Goal: Task Accomplishment & Management: Use online tool/utility

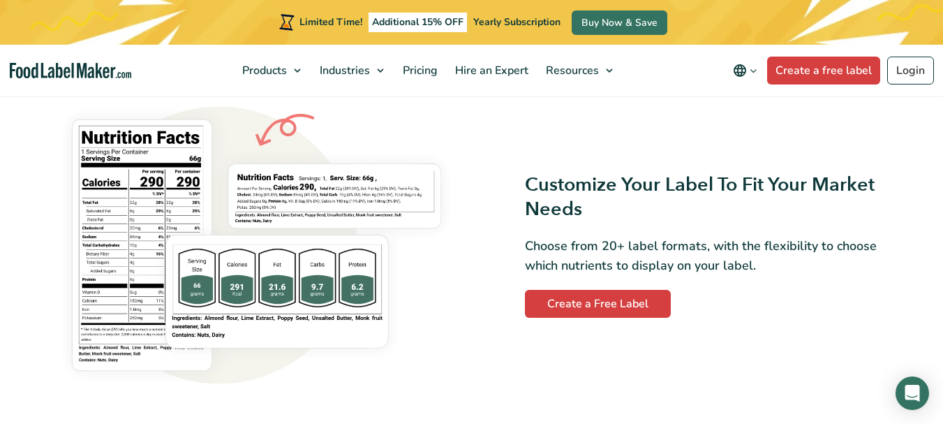
scroll to position [1117, 0]
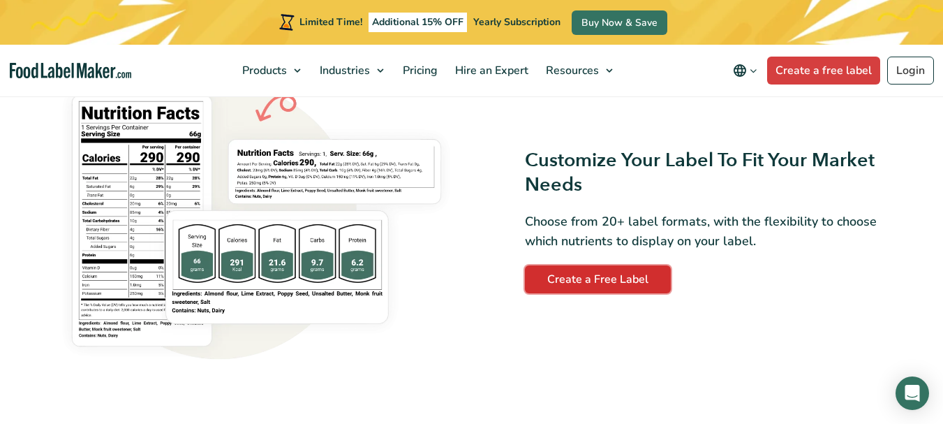
click at [639, 283] on link "Create a Free Label" at bounding box center [598, 279] width 146 height 28
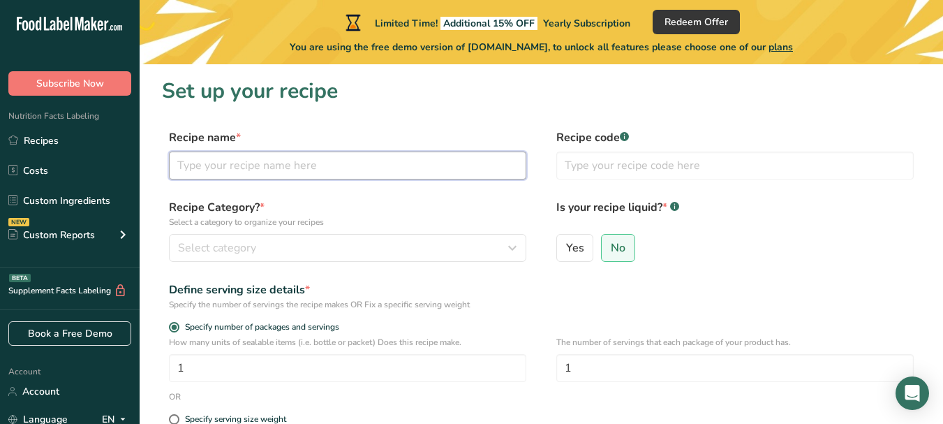
click at [253, 165] on input "text" at bounding box center [347, 165] width 357 height 28
type input "coconut oil"
click at [586, 167] on input "text" at bounding box center [734, 165] width 357 height 28
type input "1234"
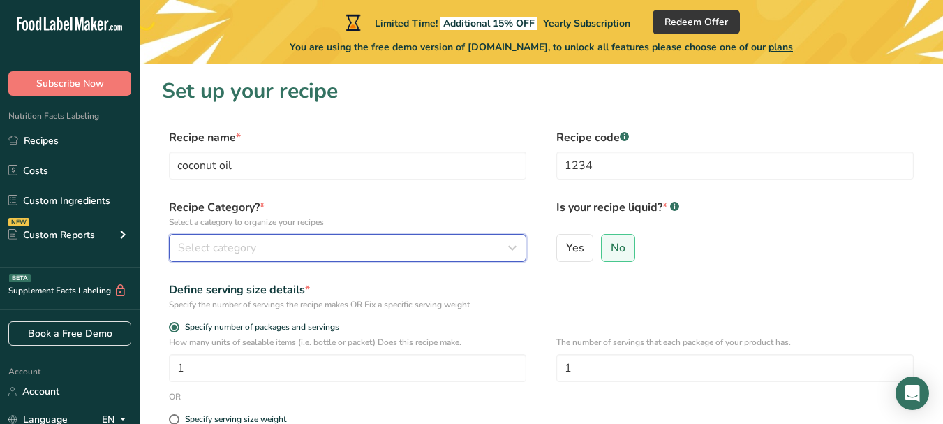
click at [278, 247] on div "Select category" at bounding box center [343, 247] width 331 height 17
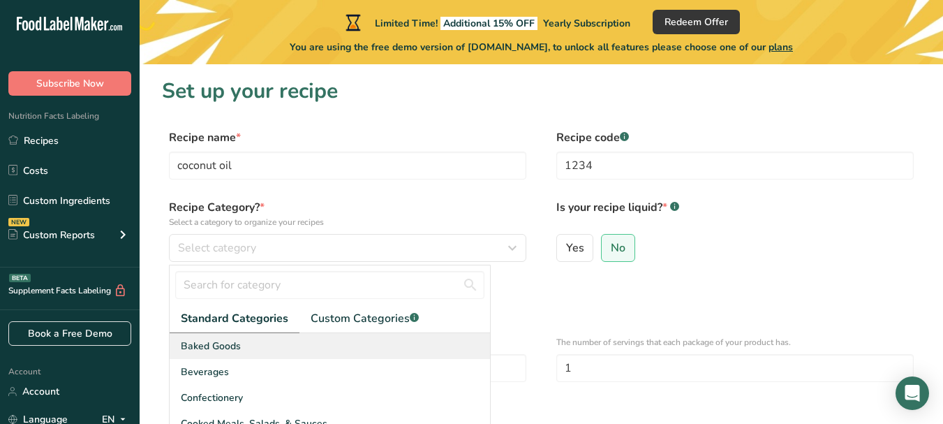
click at [227, 349] on span "Baked Goods" at bounding box center [211, 345] width 60 height 15
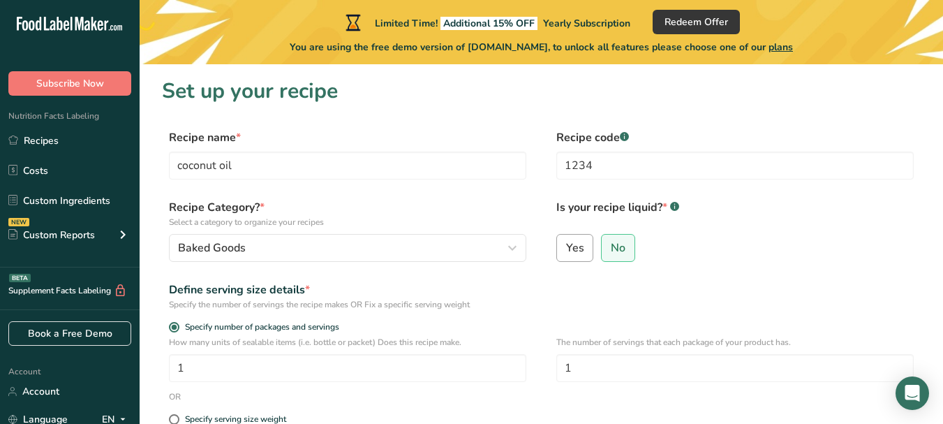
click at [585, 250] on label "Yes" at bounding box center [575, 248] width 38 height 28
click at [566, 250] on input "Yes" at bounding box center [561, 247] width 9 height 9
radio input "true"
radio input "false"
select select "22"
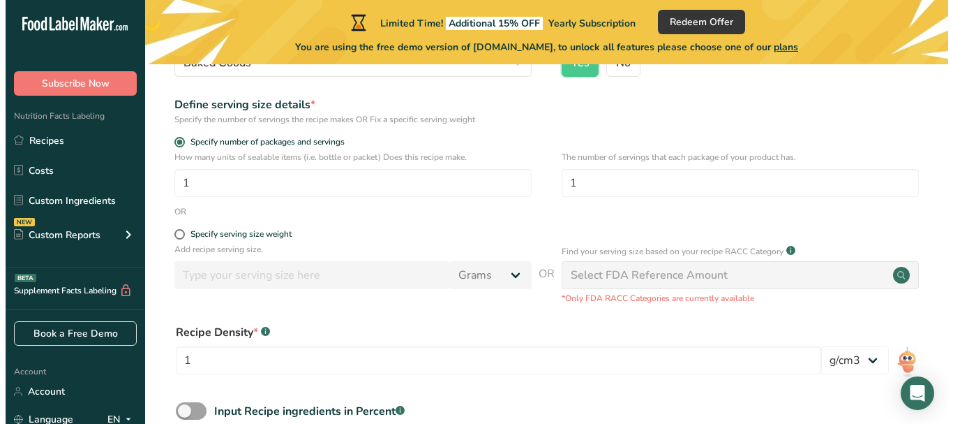
scroll to position [209, 0]
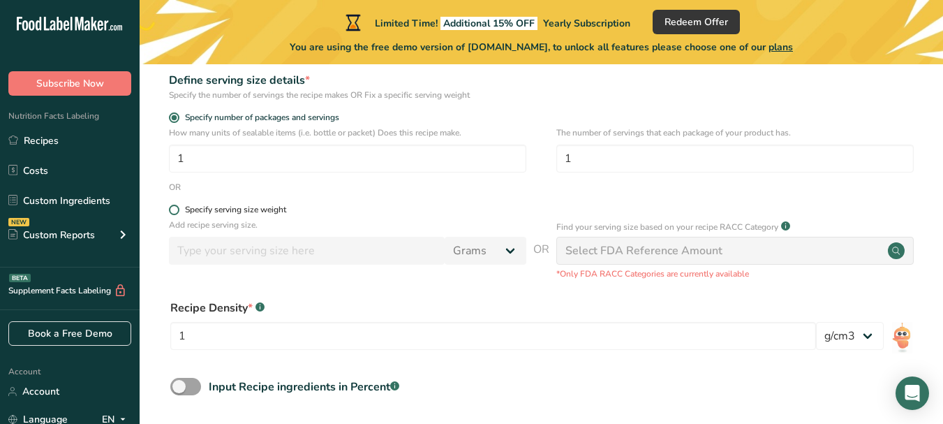
click at [170, 210] on span at bounding box center [174, 209] width 10 height 10
click at [170, 210] on input "Specify serving size weight" at bounding box center [173, 209] width 9 height 9
radio input "true"
radio input "false"
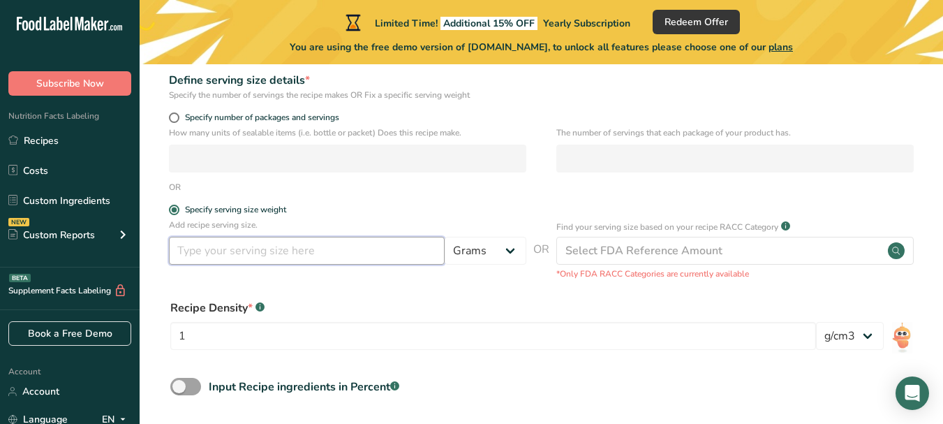
click at [306, 252] on input "number" at bounding box center [307, 251] width 276 height 28
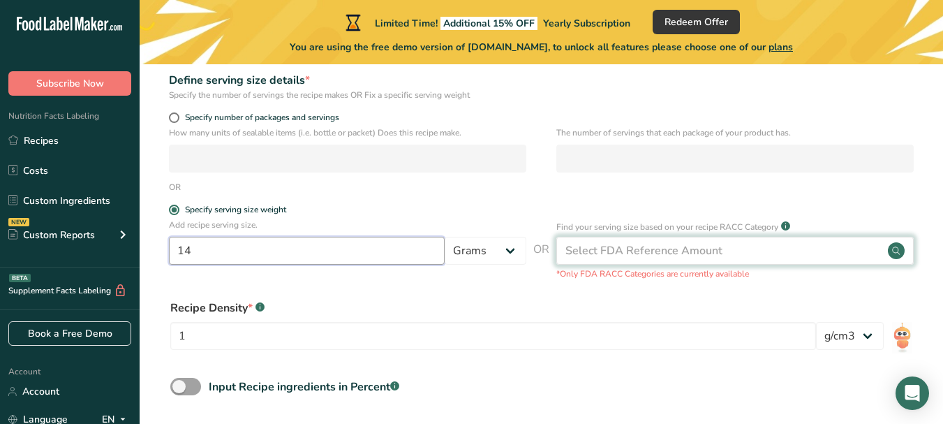
type input "14"
click at [604, 245] on div "Select FDA Reference Amount" at bounding box center [643, 250] width 157 height 17
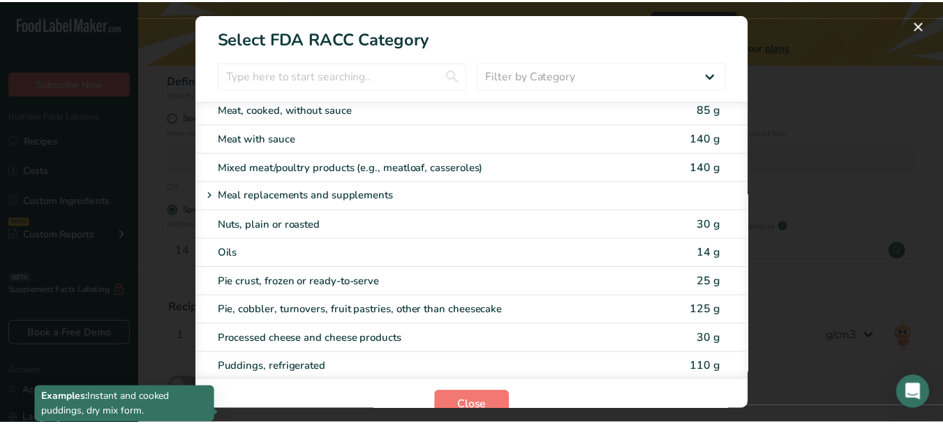
scroll to position [1834, 0]
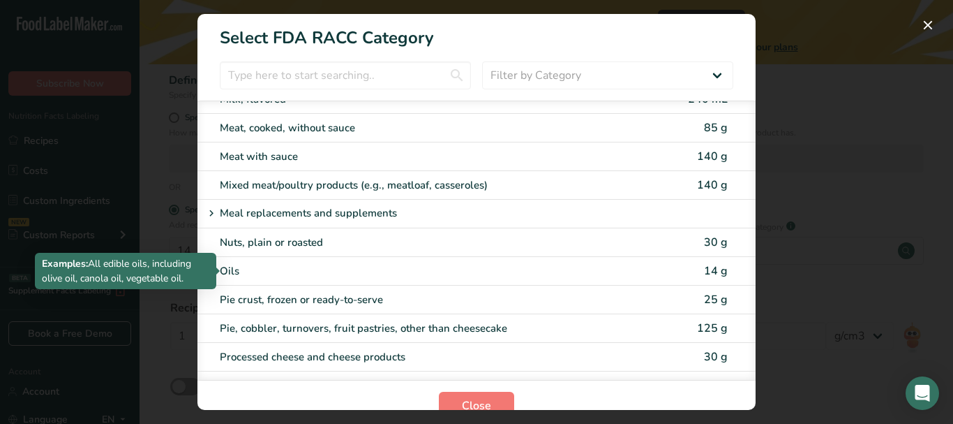
click at [322, 276] on div "Oils" at bounding box center [418, 271] width 396 height 16
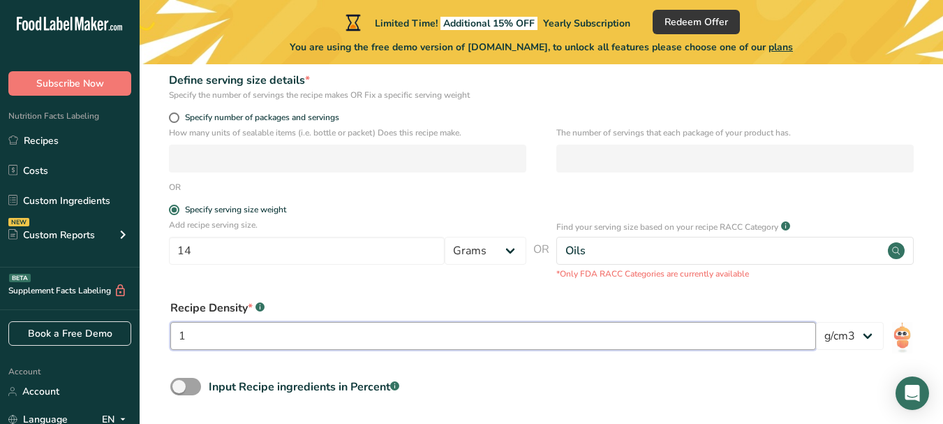
click at [287, 334] on input "1" at bounding box center [492, 336] width 645 height 28
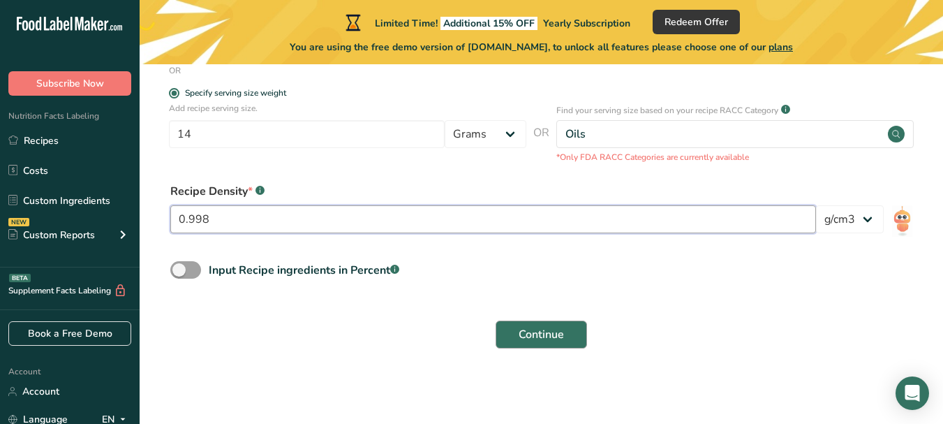
type input "0.998"
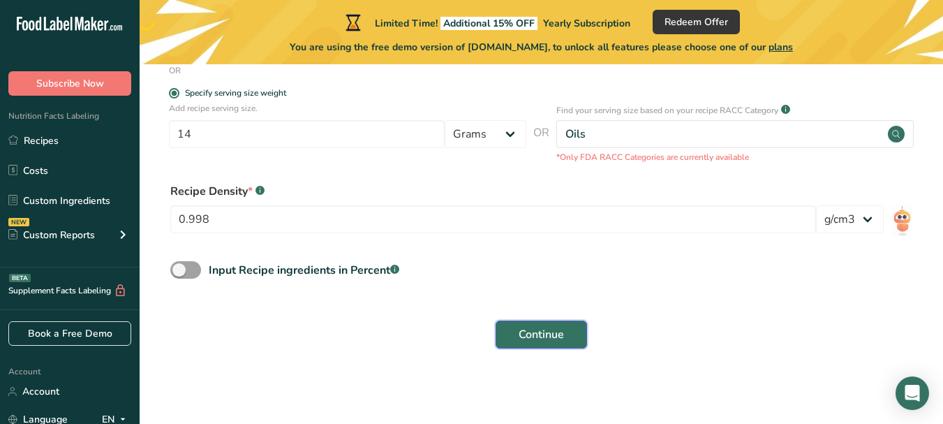
click at [545, 332] on span "Continue" at bounding box center [540, 334] width 45 height 17
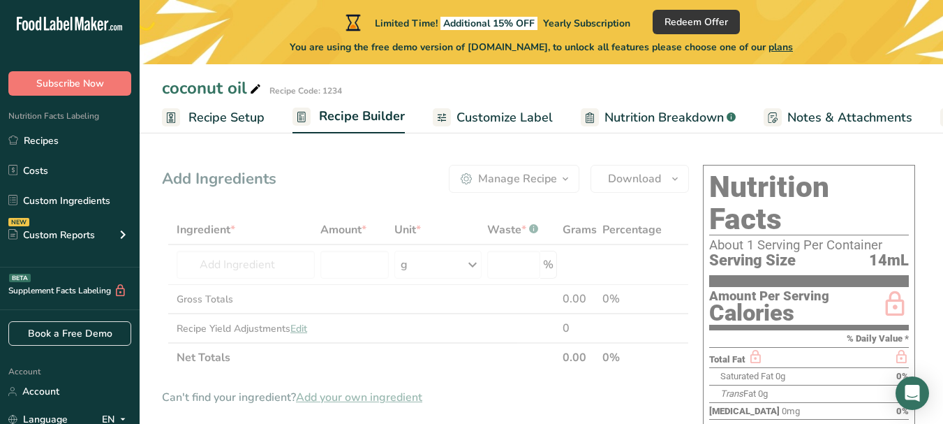
click at [499, 110] on span "Customize Label" at bounding box center [504, 117] width 96 height 19
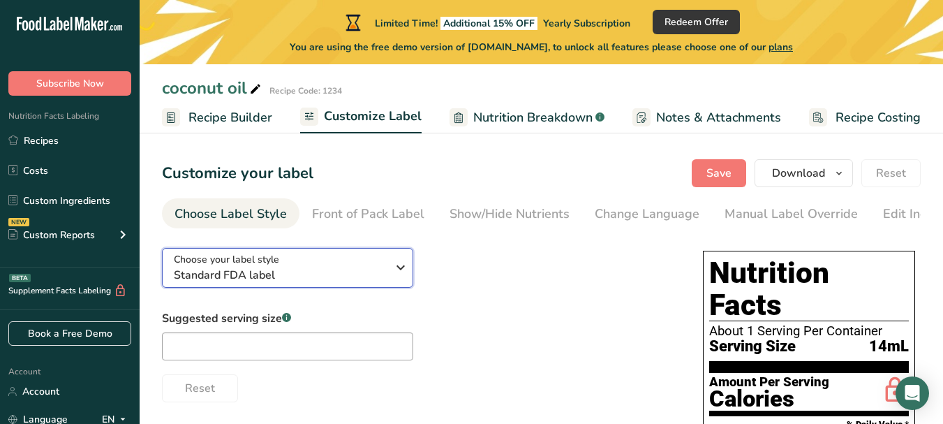
click at [399, 273] on icon "button" at bounding box center [400, 267] width 17 height 25
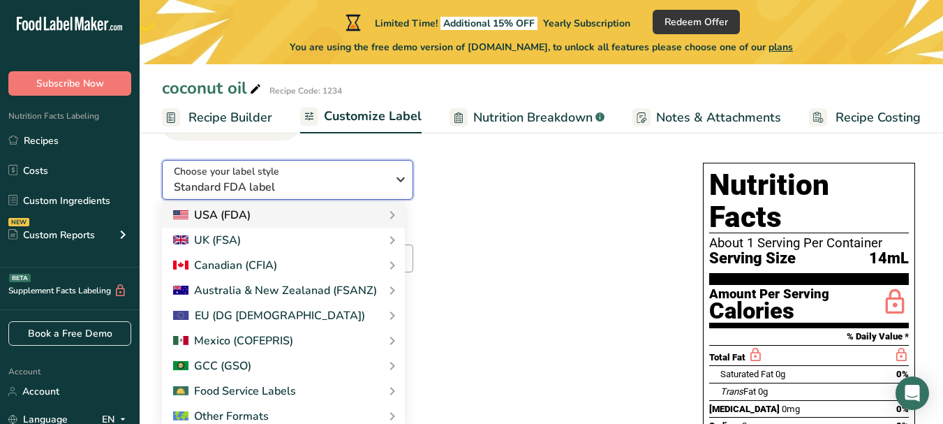
scroll to position [70, 0]
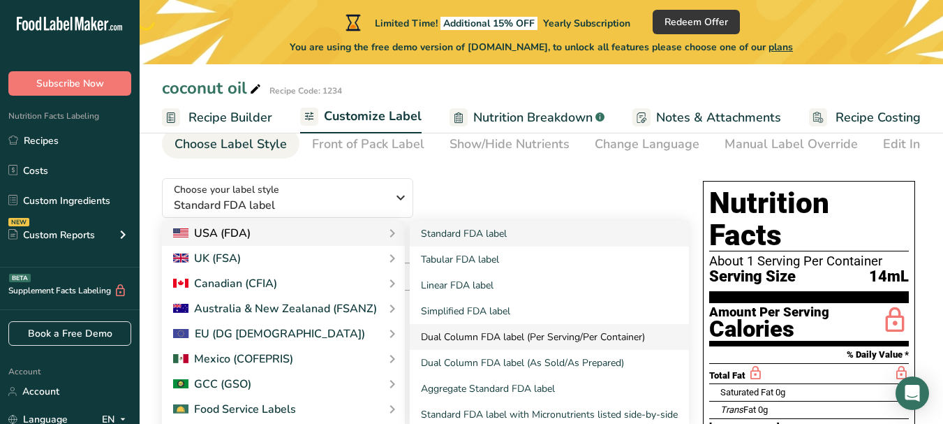
click at [491, 343] on link "Dual Column FDA label (Per Serving/Per Container)" at bounding box center [549, 337] width 279 height 26
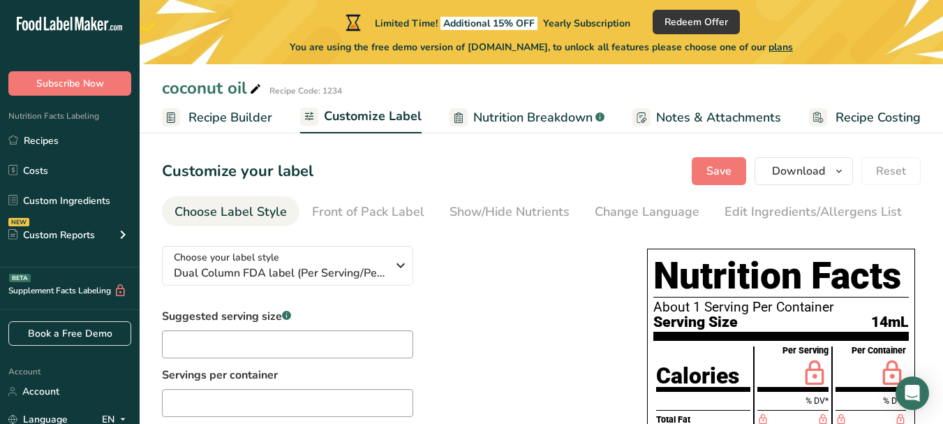
scroll to position [0, 0]
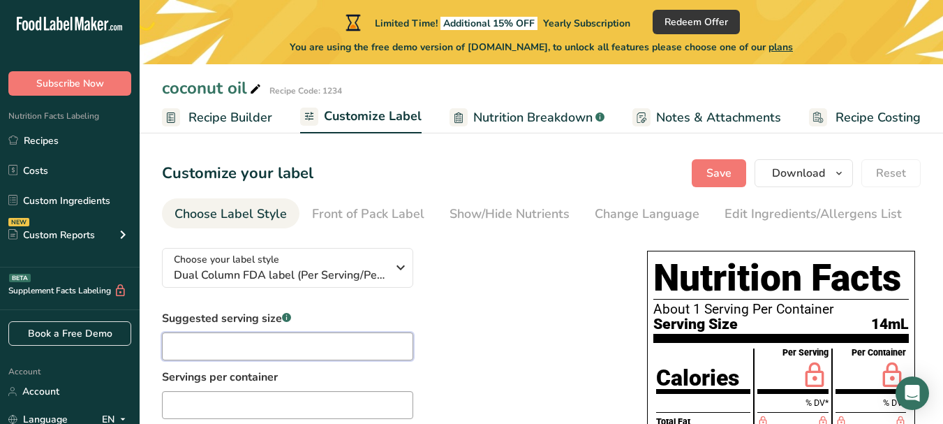
click at [324, 348] on input "text" at bounding box center [287, 346] width 251 height 28
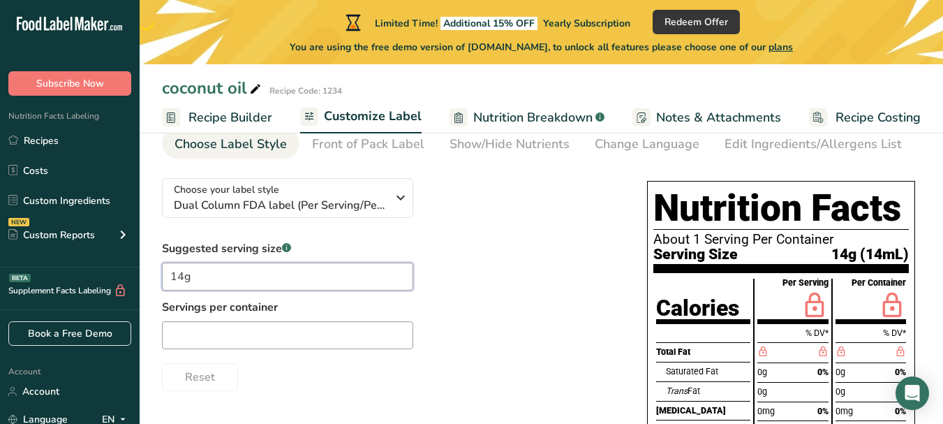
type input "14g"
click at [195, 343] on input "text" at bounding box center [287, 335] width 251 height 28
click at [207, 339] on input "text" at bounding box center [287, 335] width 251 height 28
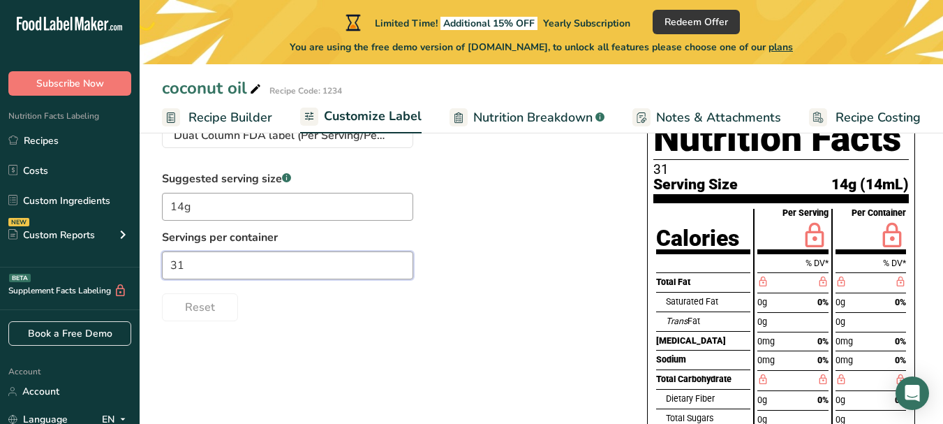
scroll to position [0, 0]
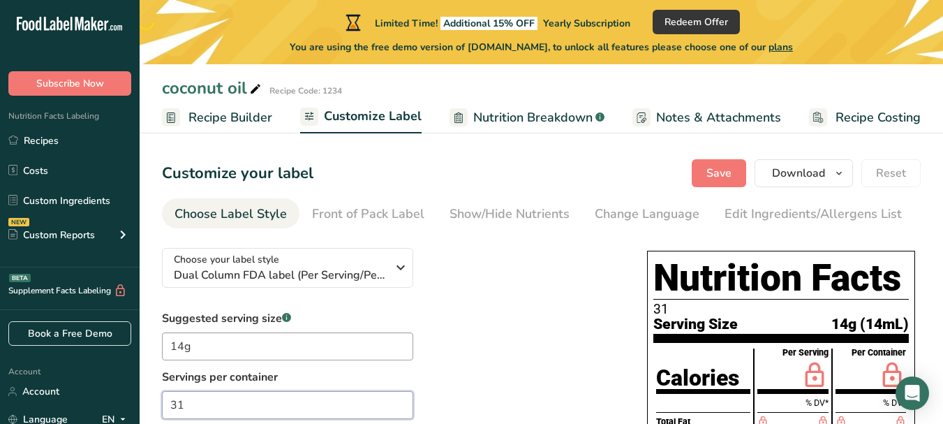
type input "31"
click at [896, 328] on span "14g (14mL)" at bounding box center [869, 323] width 77 height 15
click at [373, 216] on div "Front of Pack Label" at bounding box center [368, 213] width 112 height 19
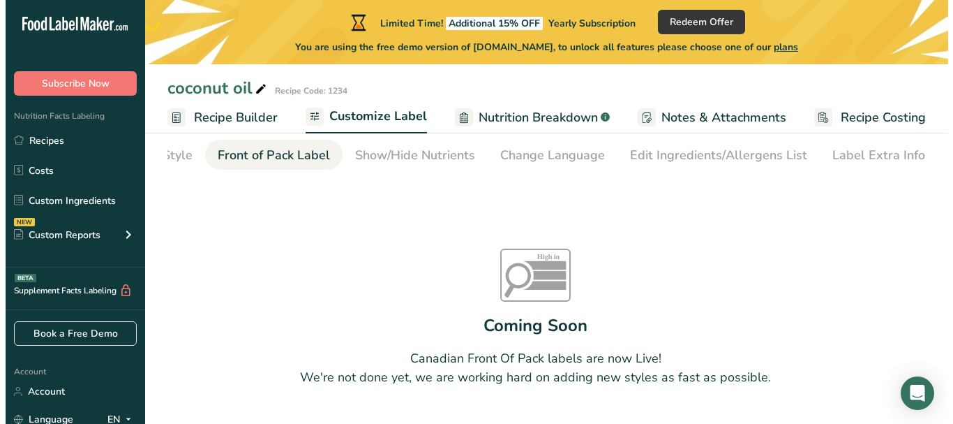
scroll to position [118, 0]
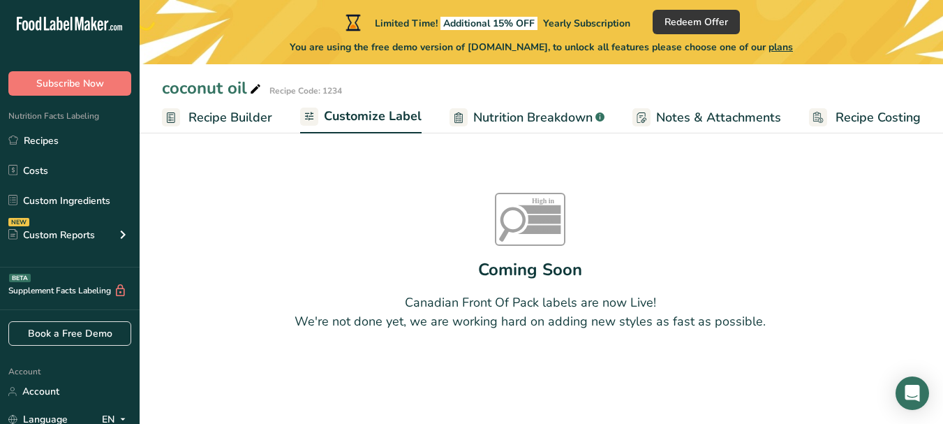
click at [517, 119] on span "Nutrition Breakdown" at bounding box center [532, 117] width 119 height 19
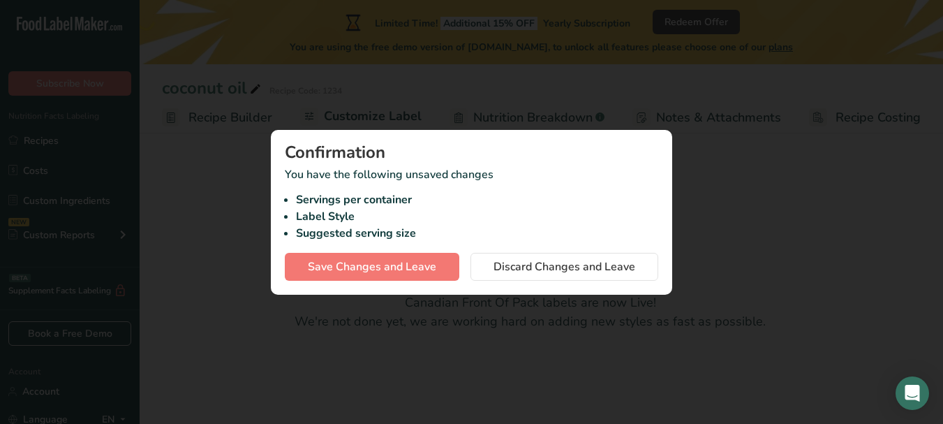
scroll to position [0, 120]
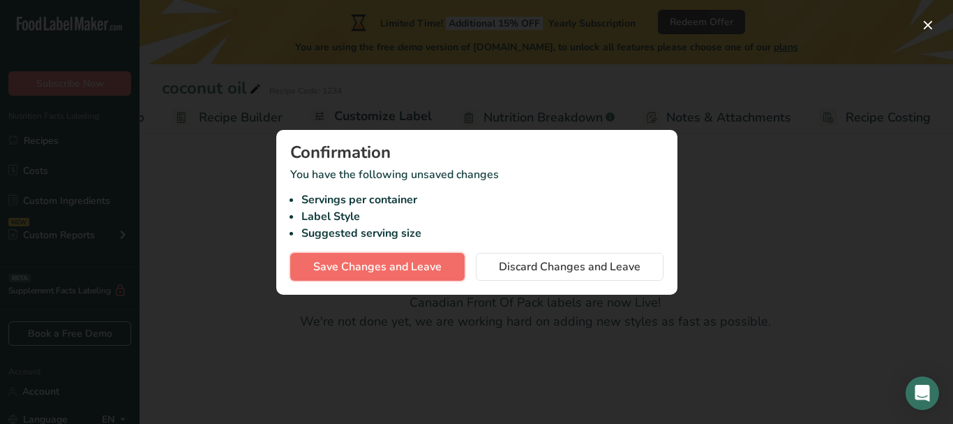
click at [443, 267] on button "Save Changes and Leave" at bounding box center [377, 267] width 174 height 28
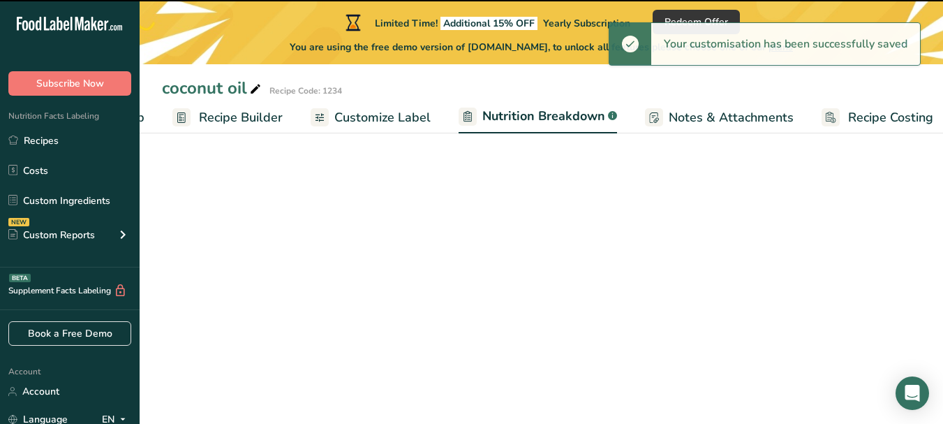
select select "Calories"
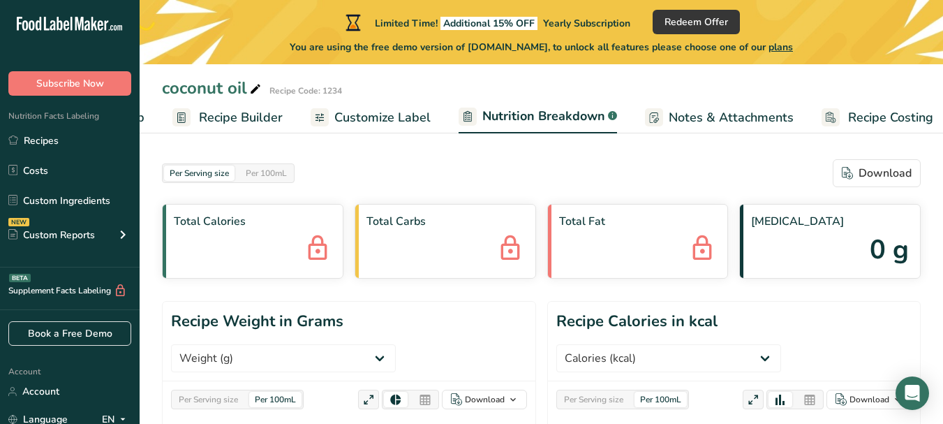
click at [228, 391] on div "Per Serving size" at bounding box center [208, 398] width 70 height 15
click at [461, 393] on icon "button" at bounding box center [456, 399] width 11 height 13
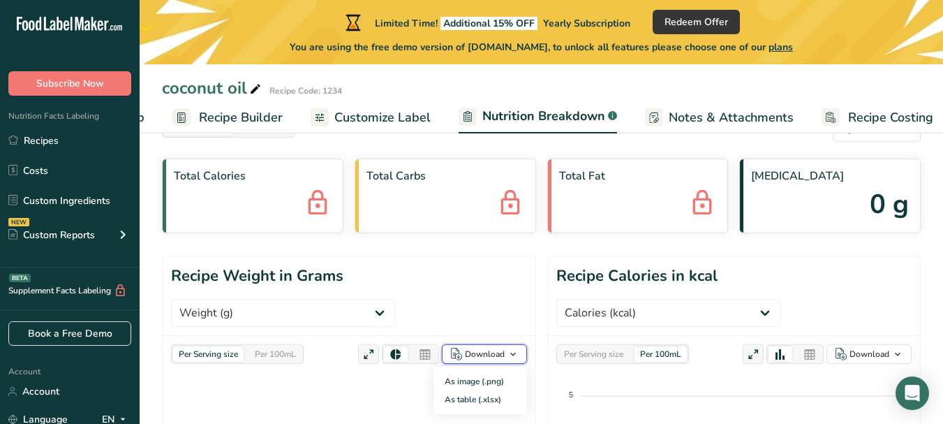
scroll to position [70, 0]
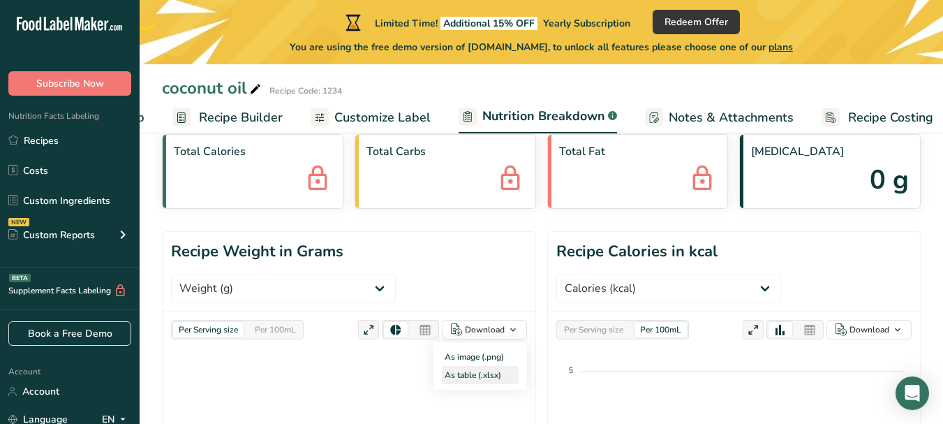
click at [474, 366] on div "As table (.xlsx)" at bounding box center [480, 375] width 77 height 18
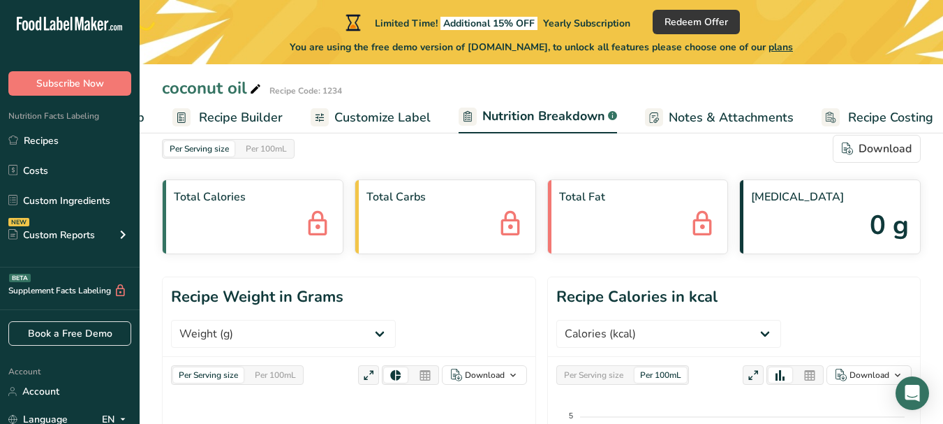
scroll to position [0, 0]
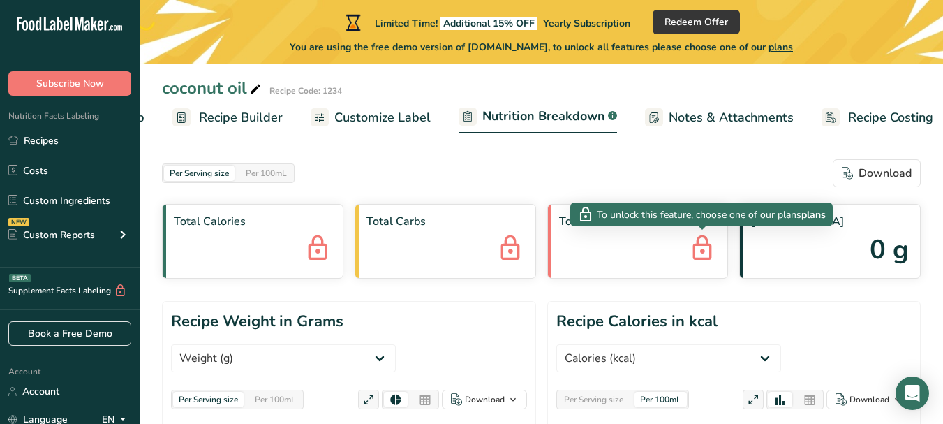
click at [703, 244] on icon at bounding box center [702, 249] width 28 height 38
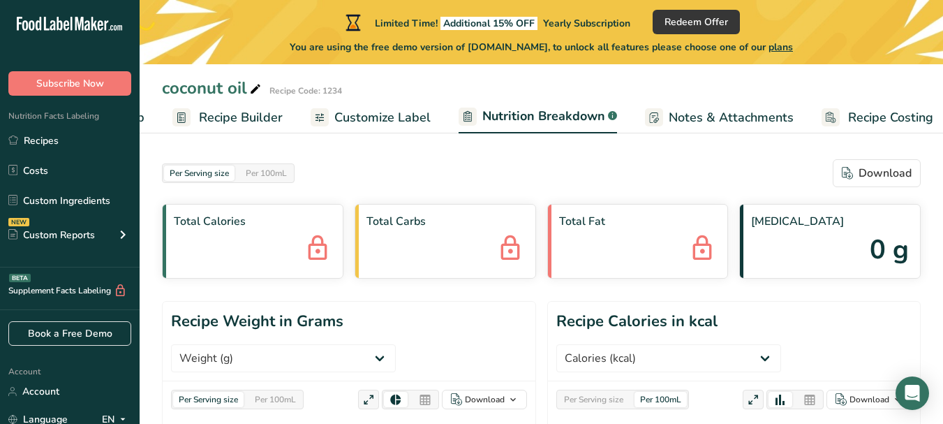
click at [839, 243] on div "Total Protein 0 g" at bounding box center [829, 241] width 181 height 75
click at [879, 251] on span "0 g" at bounding box center [888, 250] width 39 height 40
click at [378, 123] on span "Customize Label" at bounding box center [382, 117] width 96 height 19
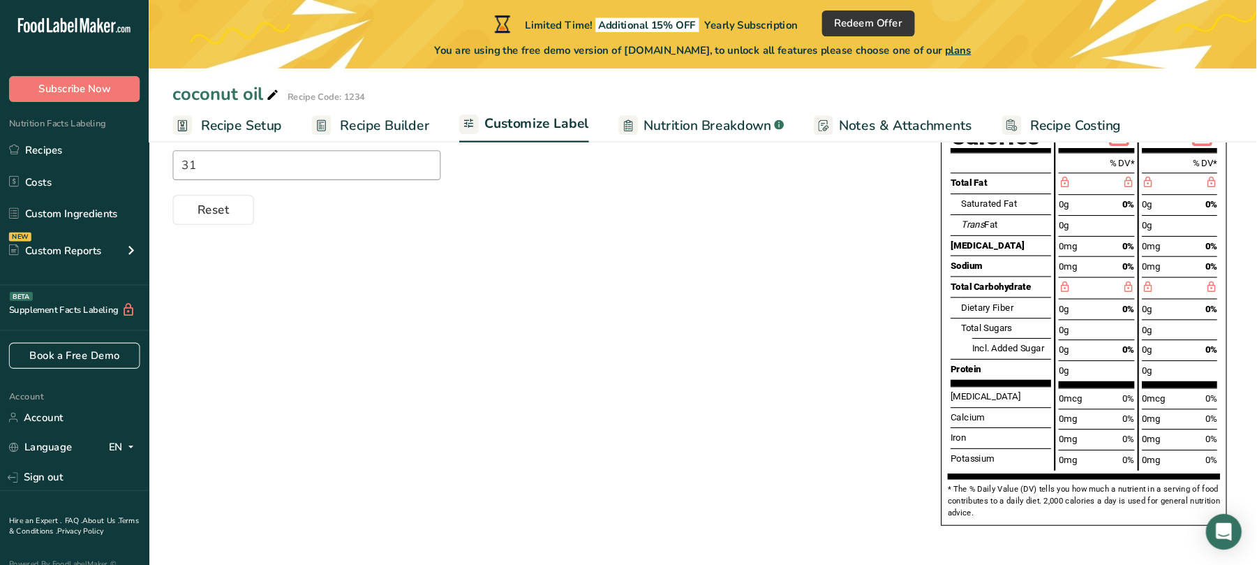
scroll to position [216, 0]
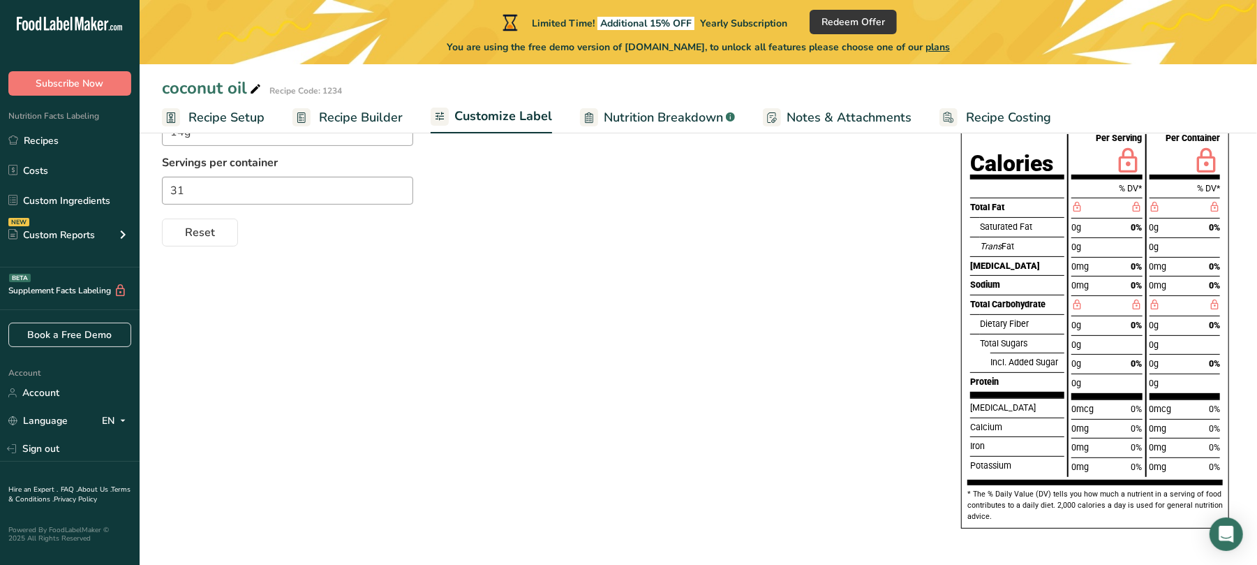
drag, startPoint x: 932, startPoint y: 2, endPoint x: 667, endPoint y: 322, distance: 415.8
click at [667, 322] on div "Choose your label style Dual Column FDA label (Per Serving/Per Container) USA (…" at bounding box center [698, 282] width 1073 height 520
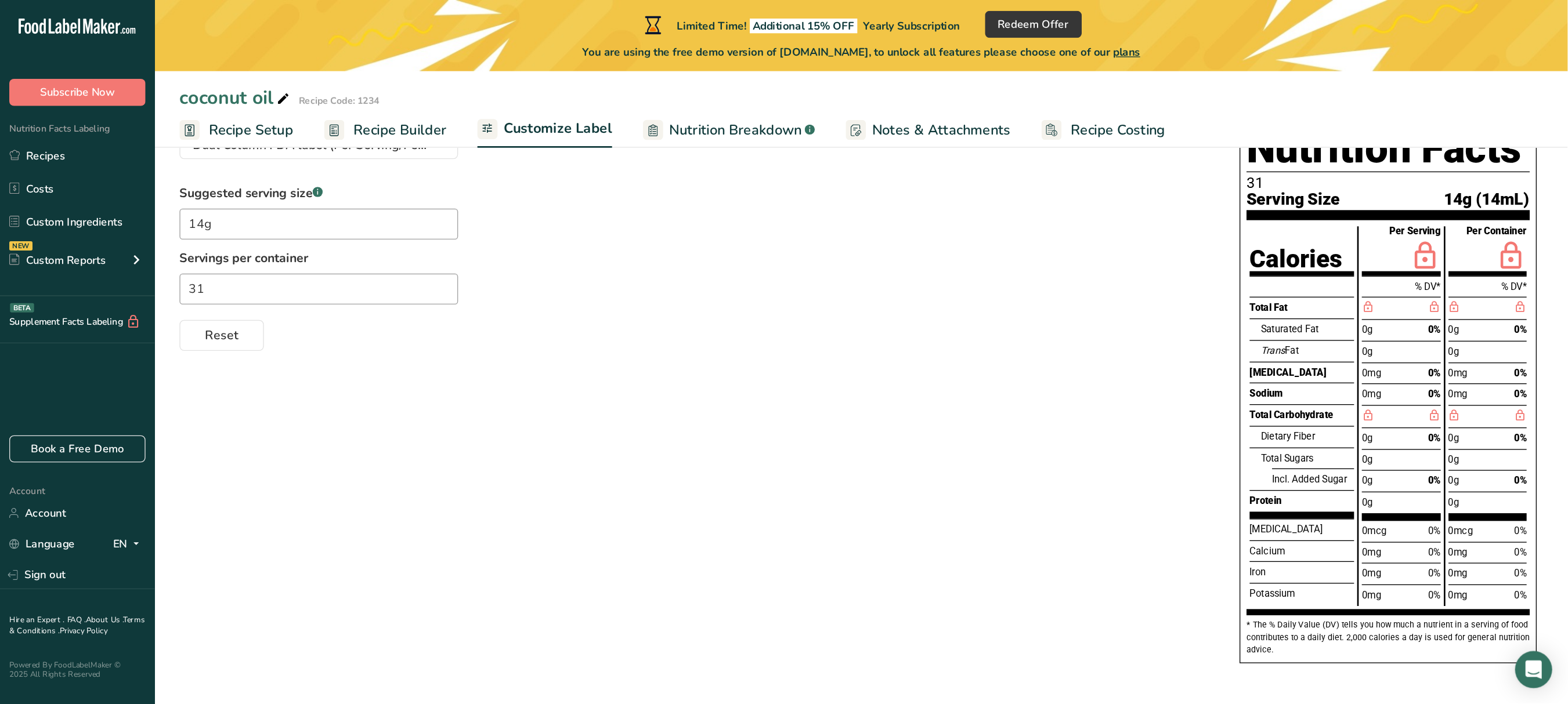
scroll to position [0, 0]
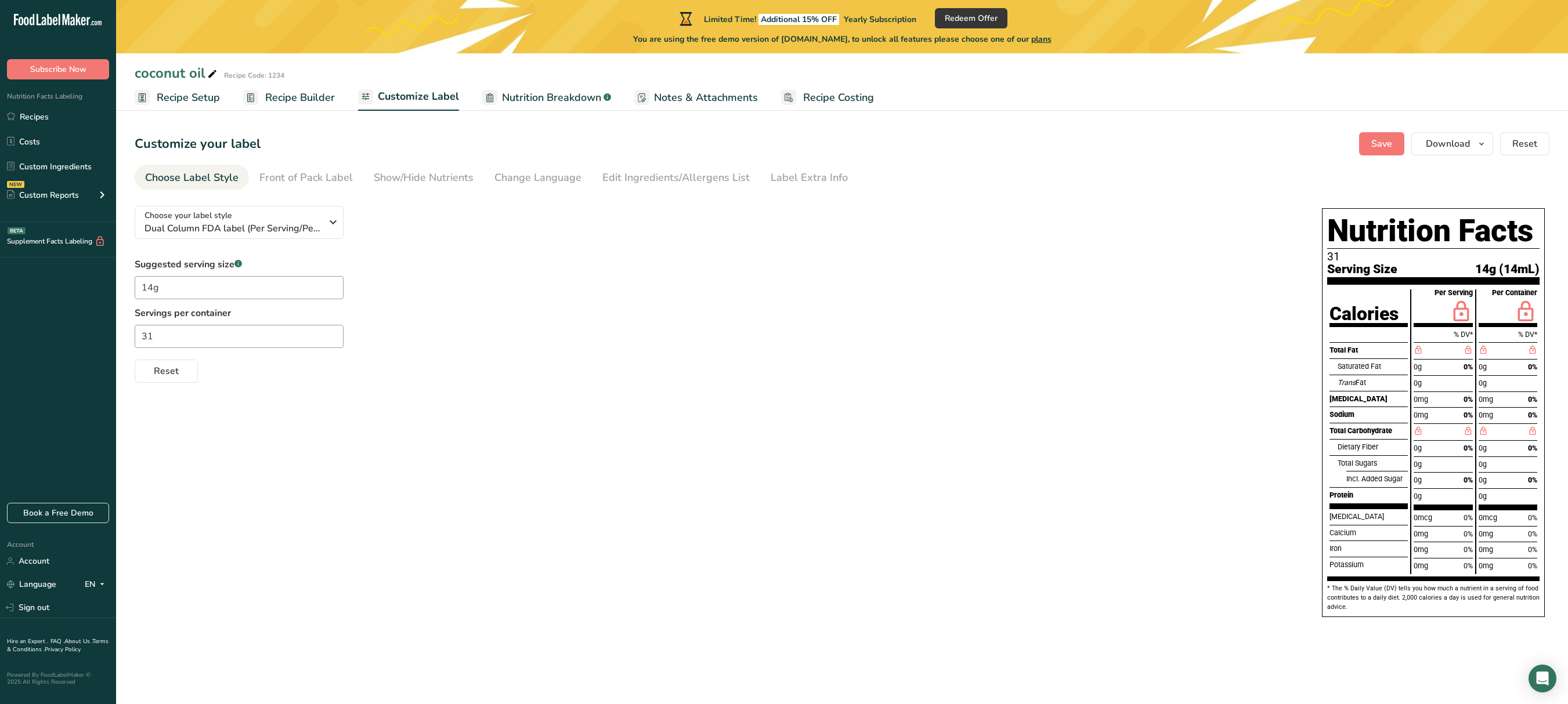
drag, startPoint x: 1056, startPoint y: 1, endPoint x: 783, endPoint y: 460, distance: 534.1
click at [783, 352] on div "Choose your label style Dual Column FDA label (Per Serving/Per Container) USA (…" at bounding box center [841, 413] width 1414 height 432
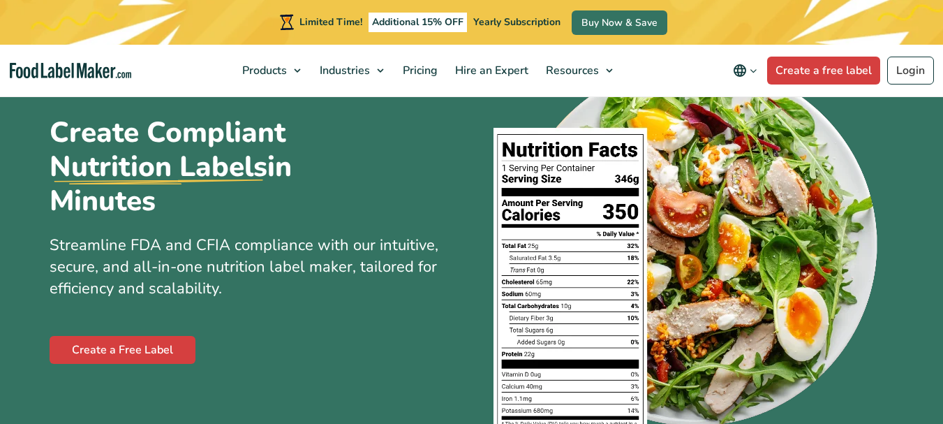
scroll to position [70, 0]
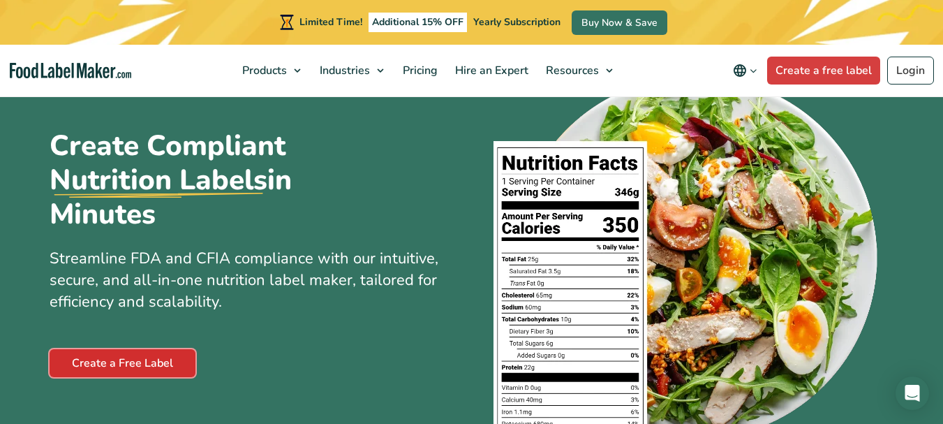
click at [112, 364] on link "Create a Free Label" at bounding box center [123, 363] width 146 height 28
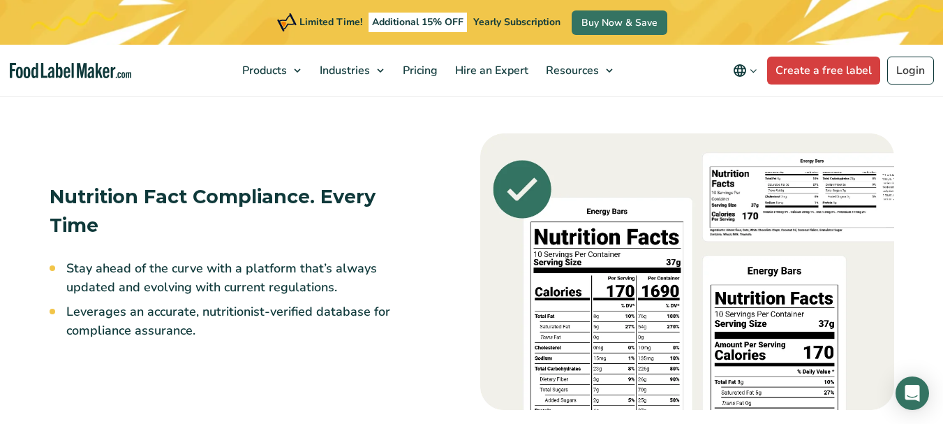
scroll to position [1605, 0]
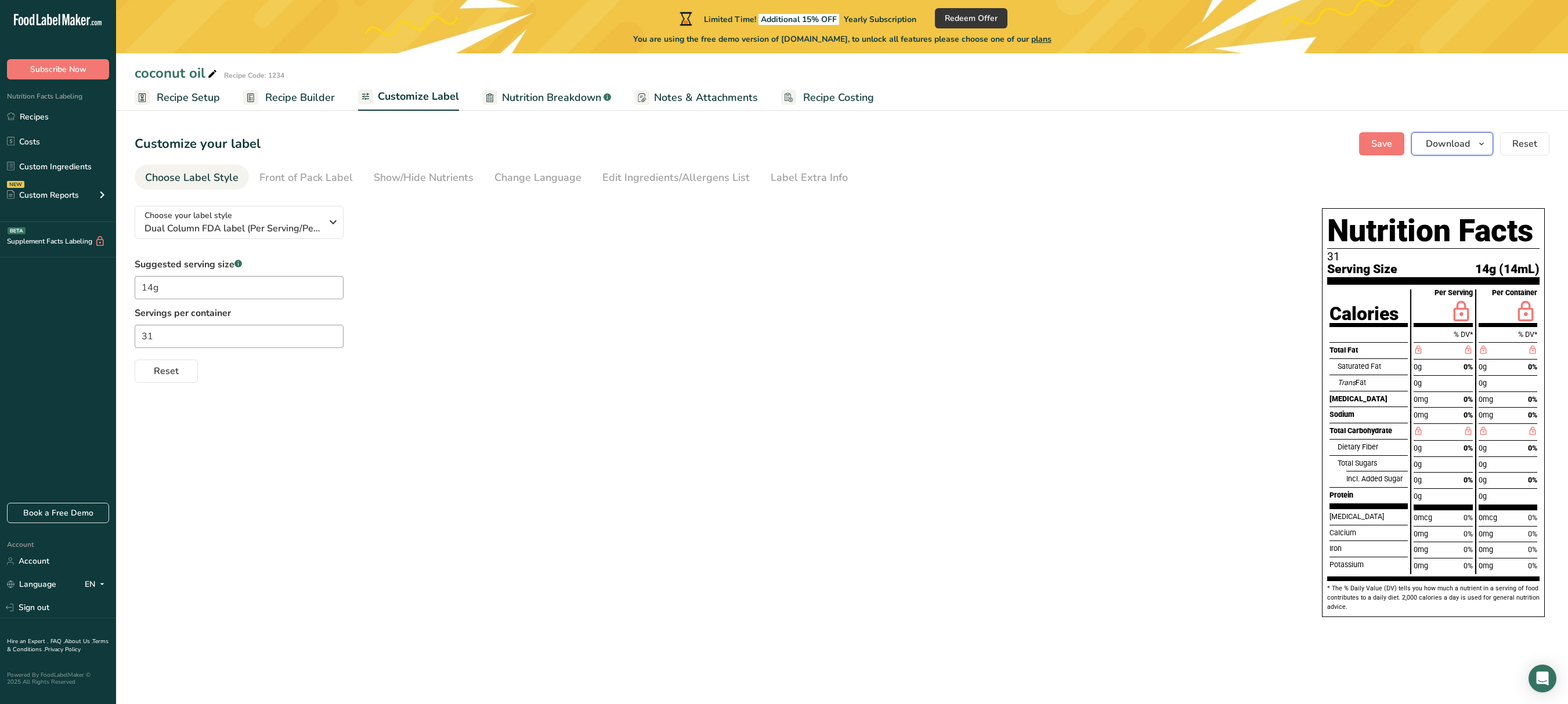
click at [1468, 147] on span "Download" at bounding box center [1447, 144] width 44 height 14
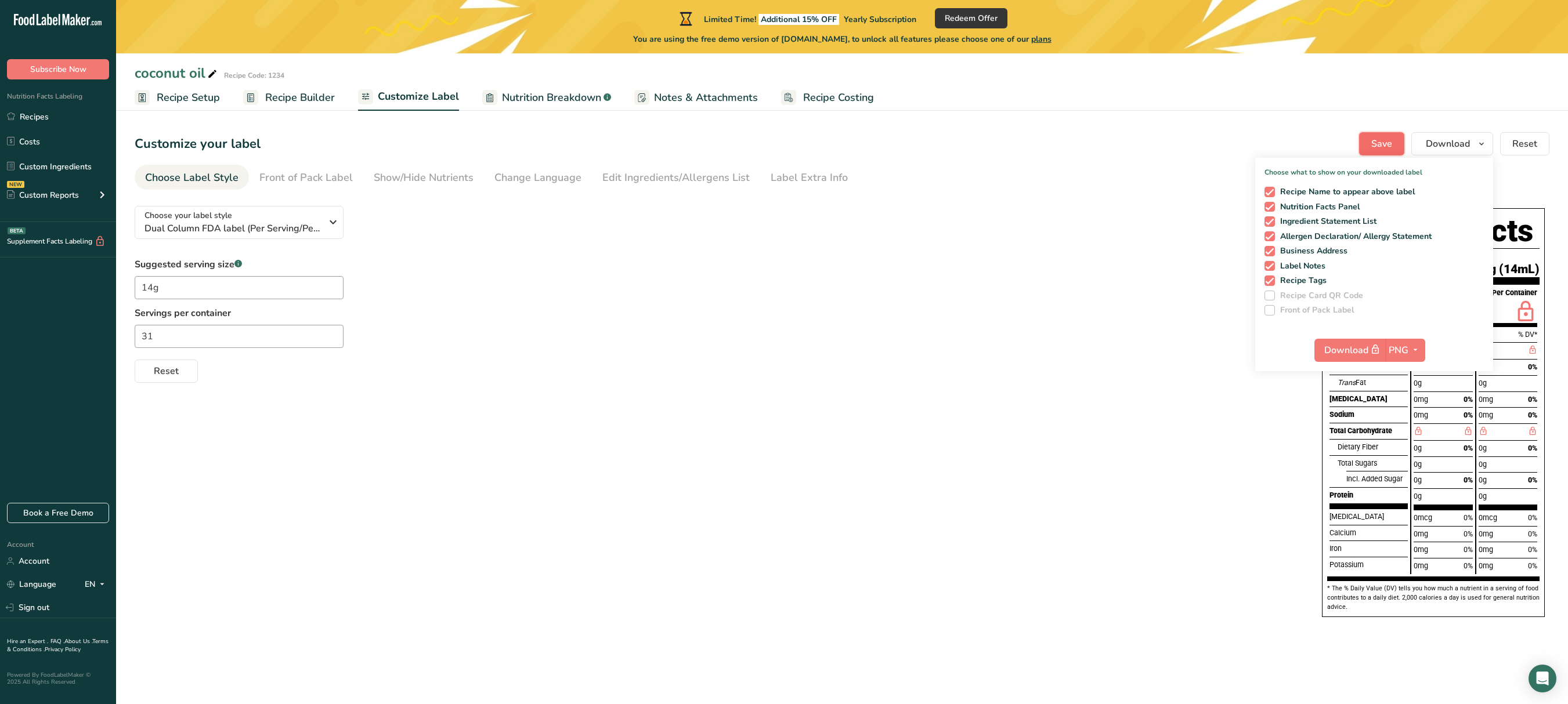
click at [1378, 140] on span "Save" at bounding box center [1381, 144] width 21 height 14
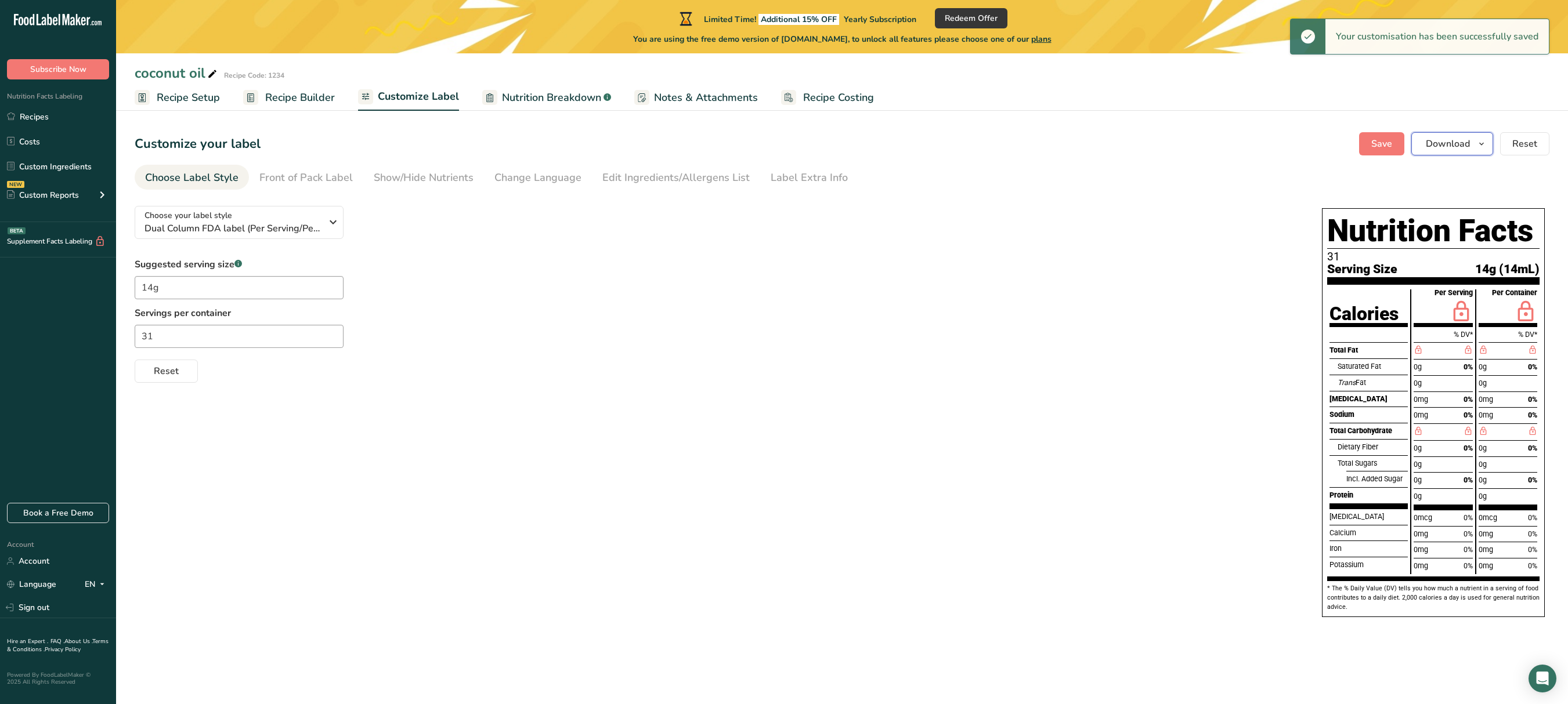
click at [1440, 143] on span "Download" at bounding box center [1447, 144] width 44 height 14
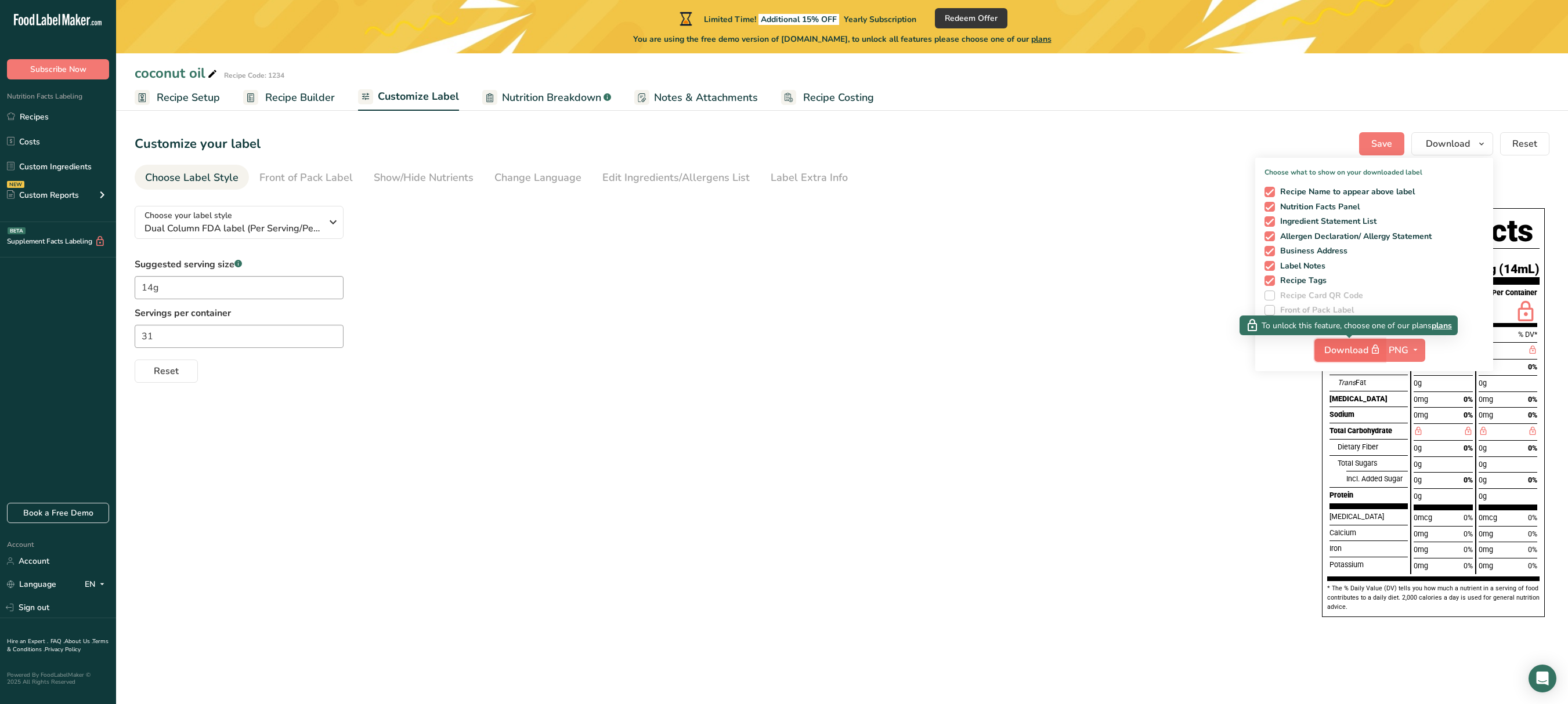
click at [1349, 349] on span "Download" at bounding box center [1353, 349] width 58 height 14
click at [1399, 348] on span "PNG" at bounding box center [1398, 350] width 20 height 14
click at [1413, 431] on link "PDF" at bounding box center [1406, 431] width 37 height 19
click at [1419, 340] on button "PDF" at bounding box center [1404, 351] width 38 height 23
click at [1413, 431] on link "PDF" at bounding box center [1405, 431] width 37 height 19
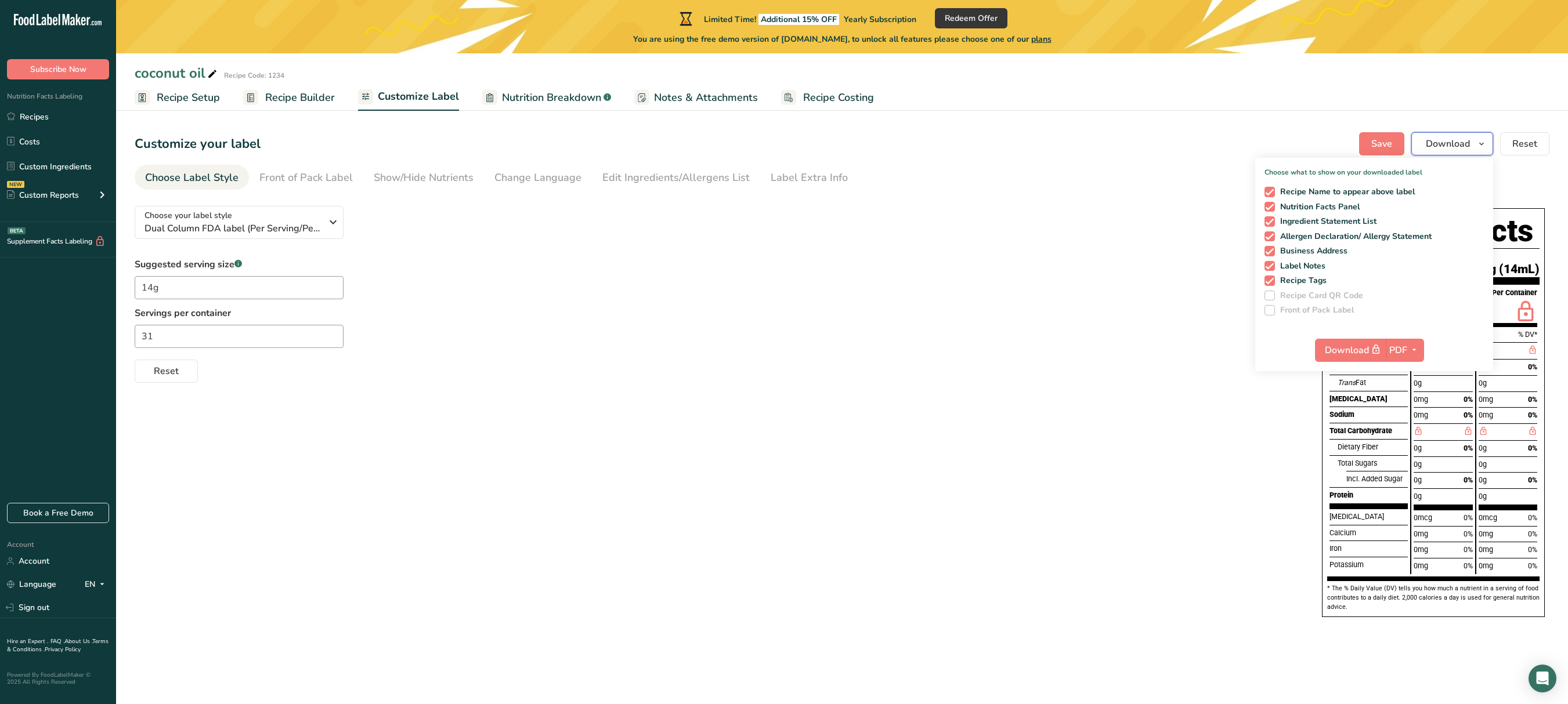
click at [1477, 143] on icon "button" at bounding box center [1481, 144] width 9 height 14
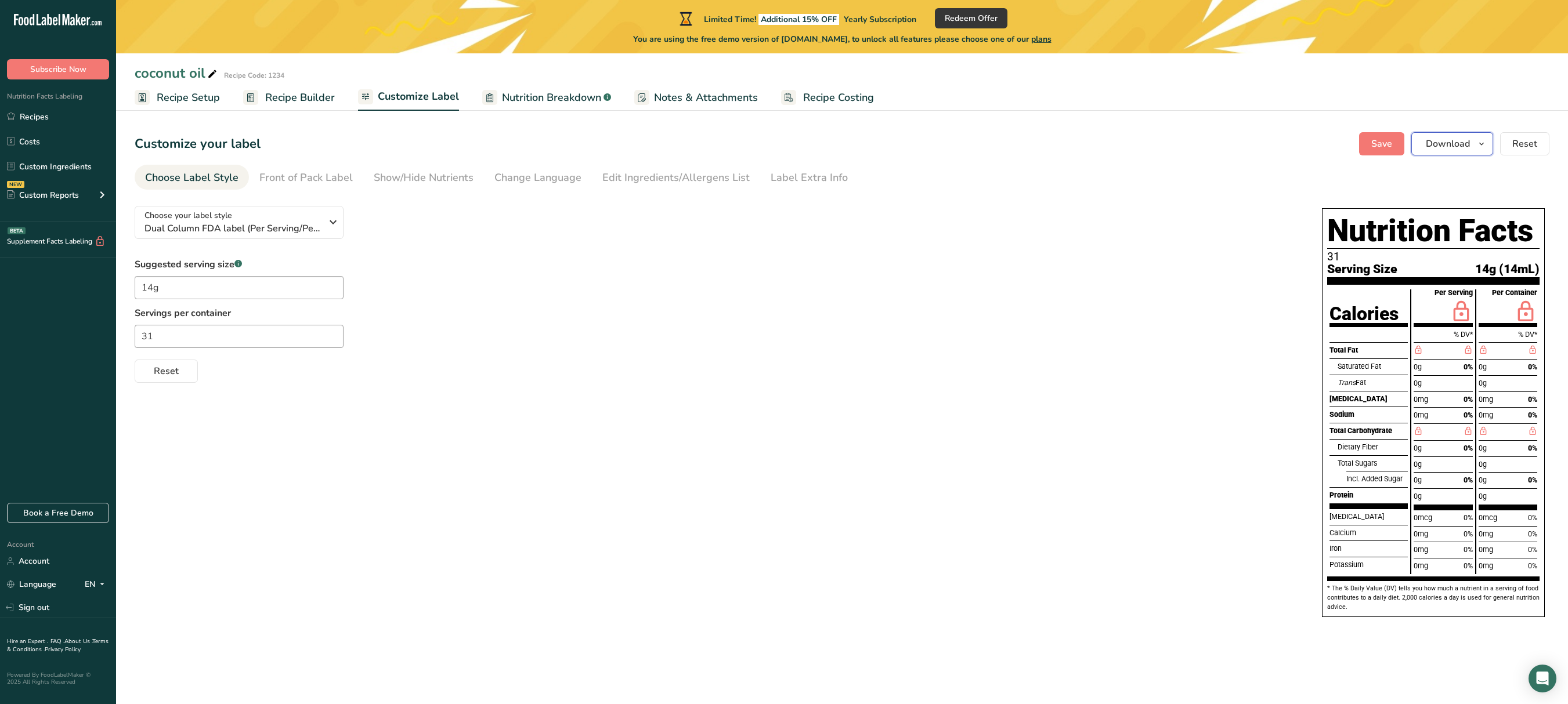
click at [1477, 143] on icon "button" at bounding box center [1481, 144] width 9 height 14
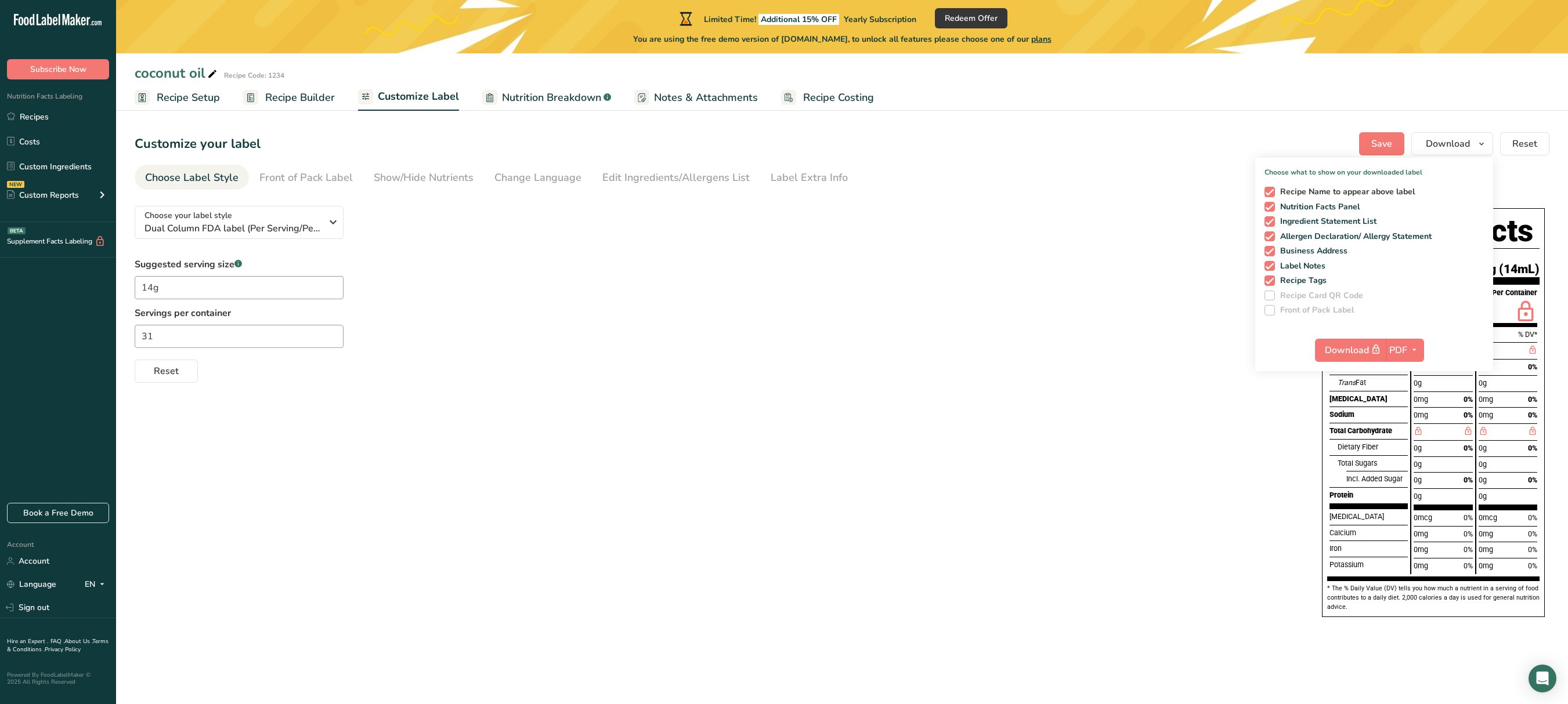
click at [1310, 187] on span "Recipe Name to appear above label" at bounding box center [1344, 192] width 141 height 11
click at [1272, 188] on input "Recipe Name to appear above label" at bounding box center [1268, 191] width 7 height 7
checkbox input "false"
click at [1307, 206] on span "Nutrition Facts Panel" at bounding box center [1317, 207] width 86 height 11
click at [1272, 206] on input "Nutrition Facts Panel" at bounding box center [1268, 206] width 7 height 7
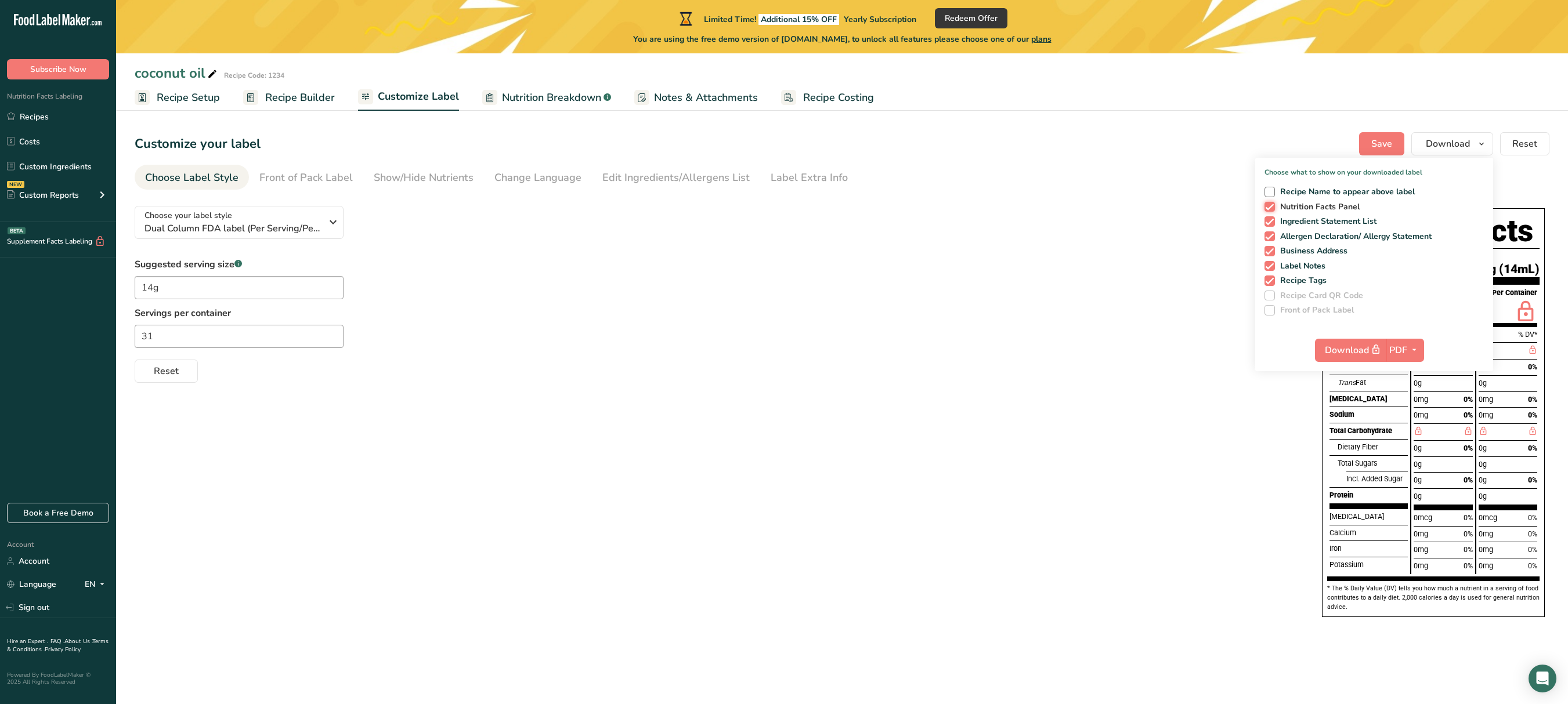
checkbox input "false"
click at [1307, 235] on span "Allergen Declaration/ Allergy Statement" at bounding box center [1353, 236] width 157 height 11
click at [1272, 235] on input "Allergen Declaration/ Allergy Statement" at bounding box center [1268, 236] width 7 height 7
checkbox input "false"
click at [1299, 252] on span "Business Address" at bounding box center [1311, 251] width 73 height 11
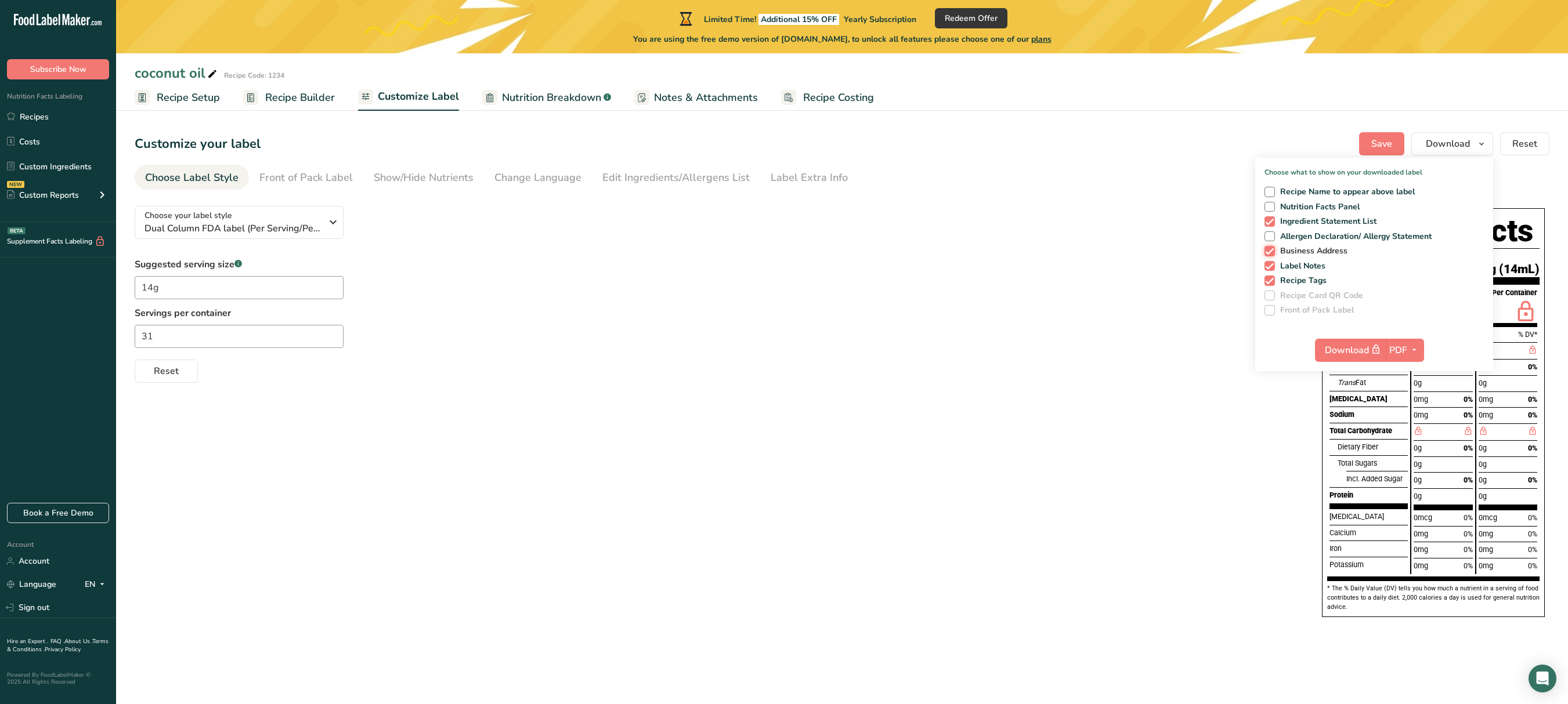
click at [1272, 252] on input "Business Address" at bounding box center [1268, 250] width 7 height 7
checkbox input "false"
click at [1299, 258] on div "Recipe Name to appear above label Nutrition Facts Panel Ingredient Statement Li…" at bounding box center [1373, 249] width 238 height 134
click at [1293, 278] on span "Recipe Tags" at bounding box center [1300, 280] width 52 height 11
click at [1272, 278] on input "Recipe Tags" at bounding box center [1268, 280] width 7 height 7
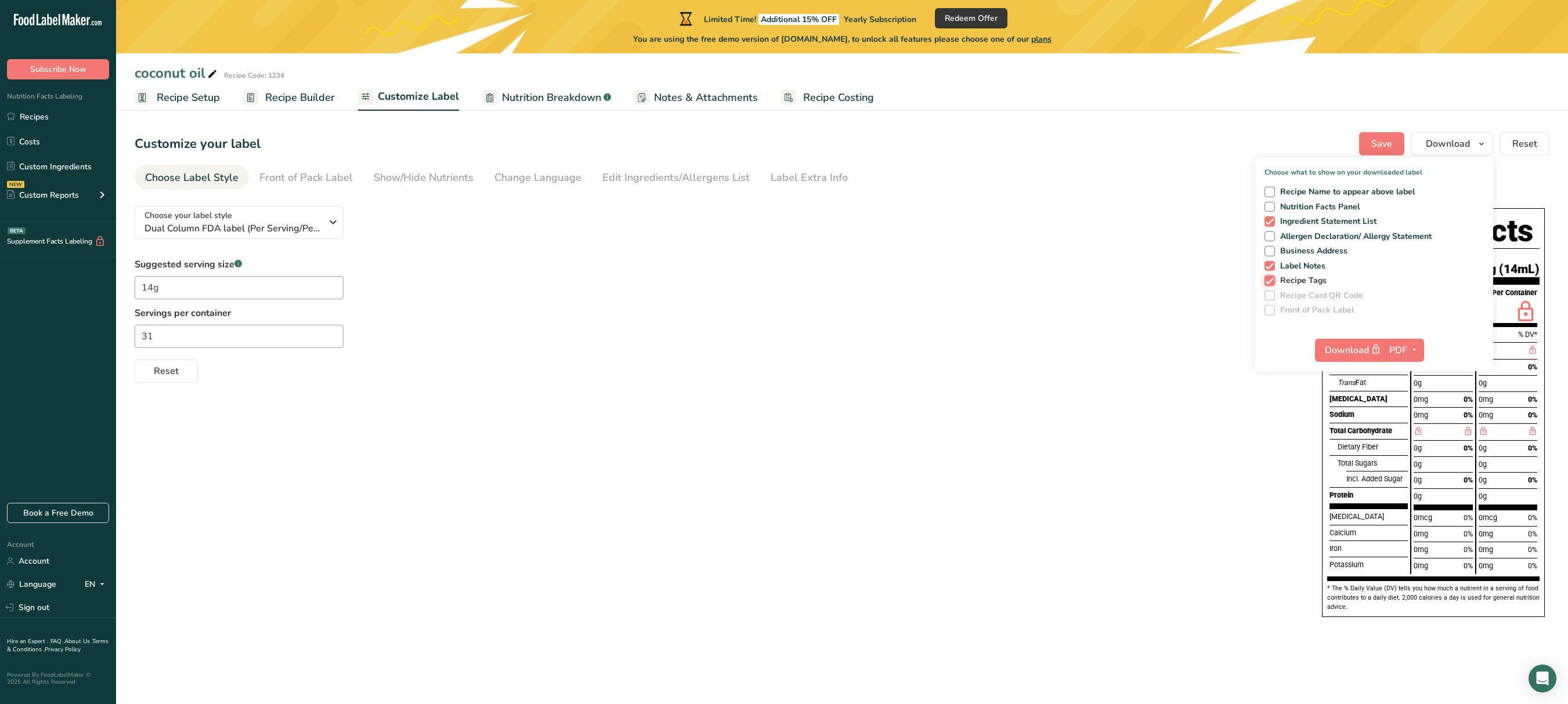
checkbox input "false"
click at [1301, 267] on span "Label Notes" at bounding box center [1299, 266] width 51 height 11
click at [1272, 267] on input "Label Notes" at bounding box center [1268, 265] width 7 height 7
checkbox input "false"
click at [1299, 214] on div "Recipe Name to appear above label Nutrition Facts Panel Ingredient Statement Li…" at bounding box center [1373, 249] width 238 height 134
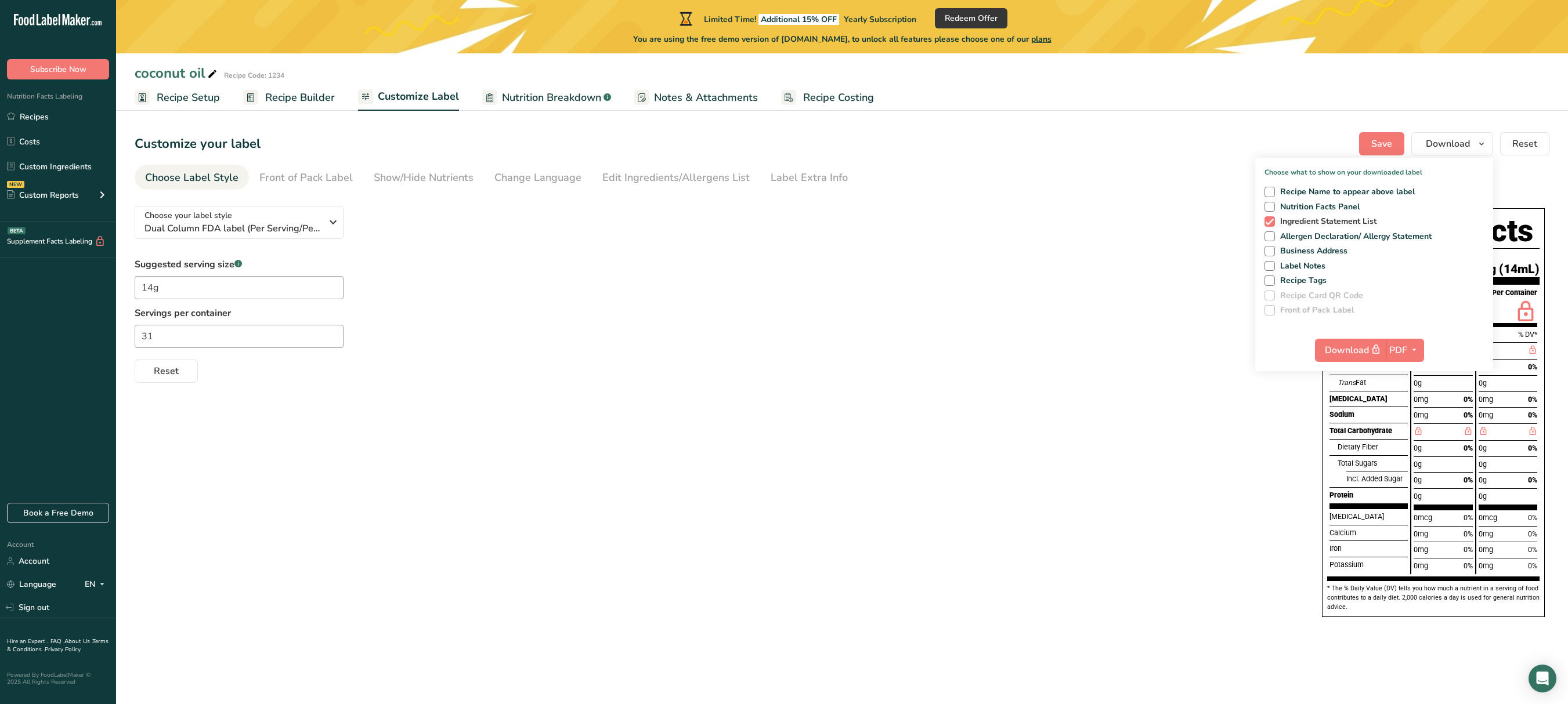
click at [1294, 216] on span "Ingredient Statement List" at bounding box center [1325, 221] width 102 height 11
click at [1272, 218] on input "Ingredient Statement List" at bounding box center [1268, 221] width 7 height 7
checkbox input "false"
click at [1276, 188] on span "Recipe Name to appear above label" at bounding box center [1344, 192] width 141 height 11
click at [1272, 188] on input "Recipe Name to appear above label" at bounding box center [1268, 191] width 7 height 7
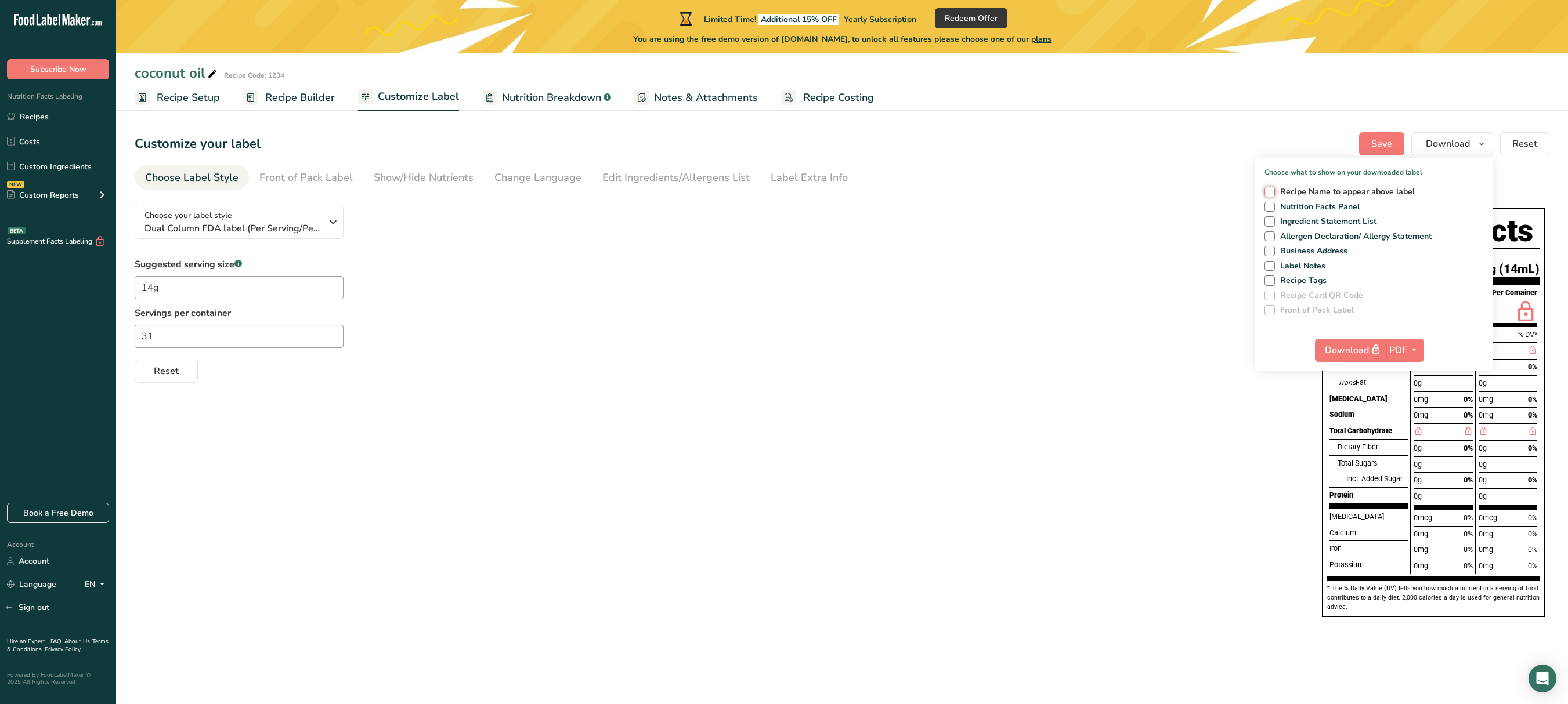
checkbox input "true"
click at [1363, 350] on span "Download" at bounding box center [1354, 349] width 58 height 14
click at [860, 328] on div "Suggested serving size .a-a{fill:#347362;}.b-a{fill:#fff;} 14g Servings per con…" at bounding box center [717, 320] width 1164 height 126
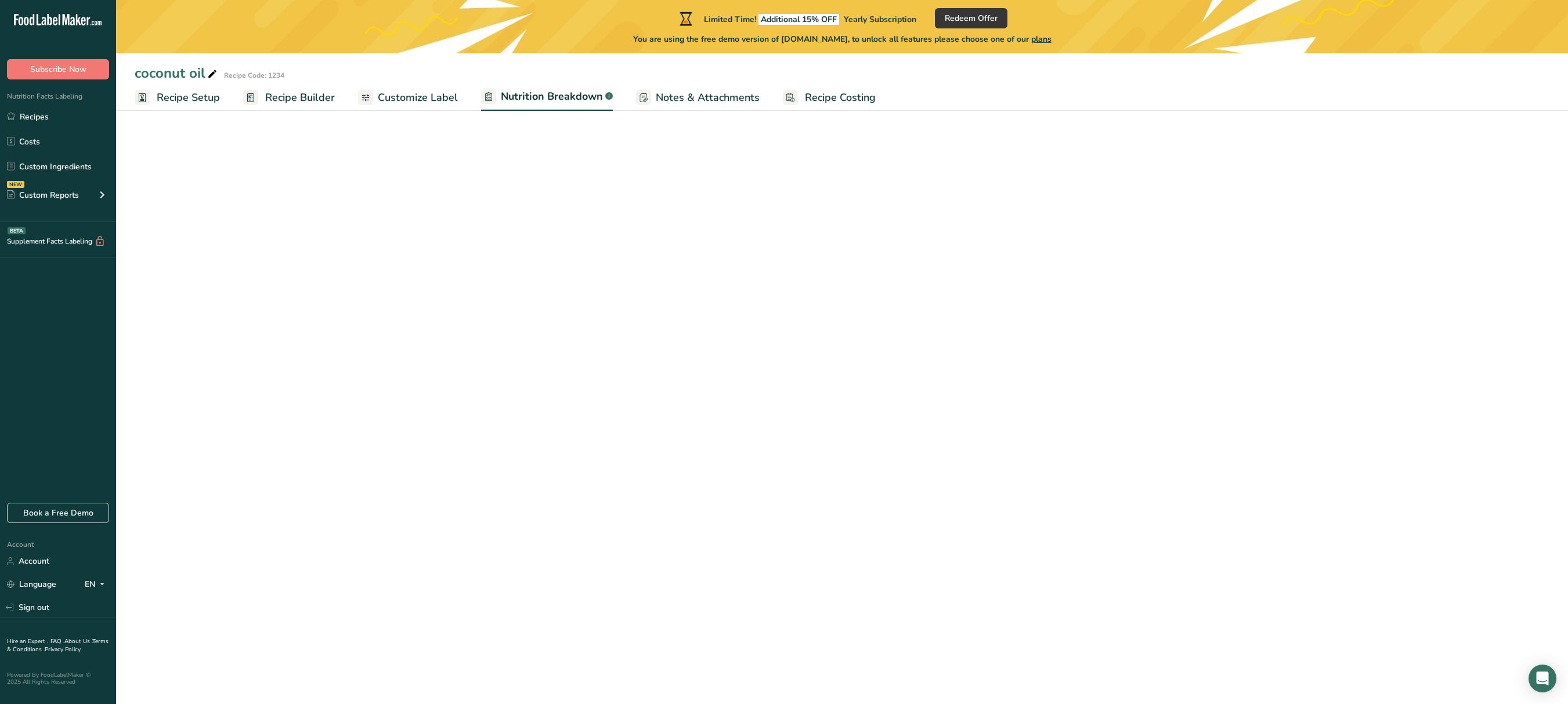
select select "Calories"
